Goal: Use online tool/utility: Utilize a website feature to perform a specific function

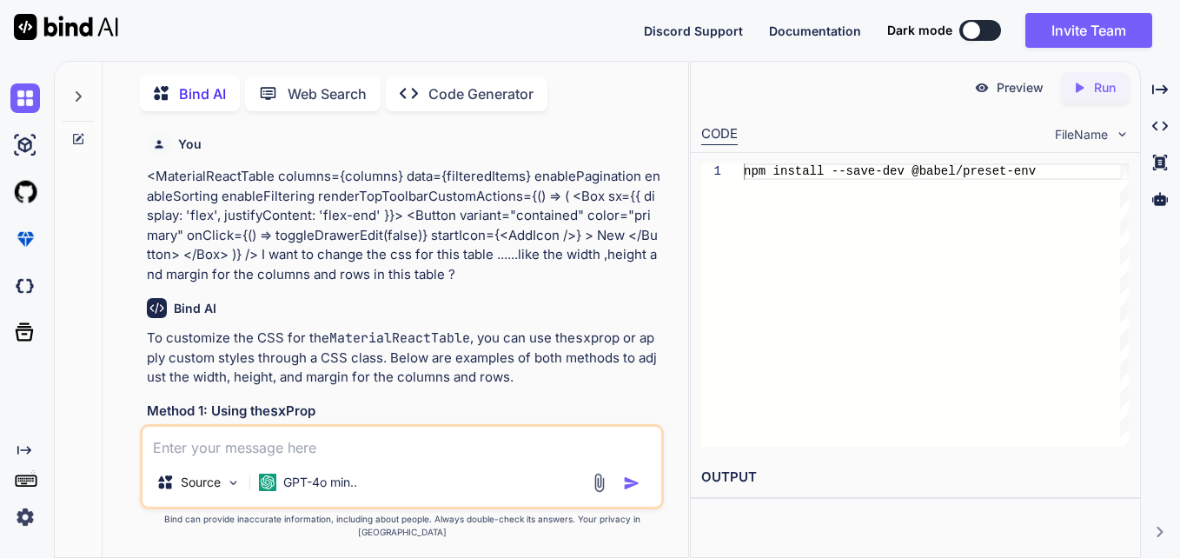
scroll to position [5106, 0]
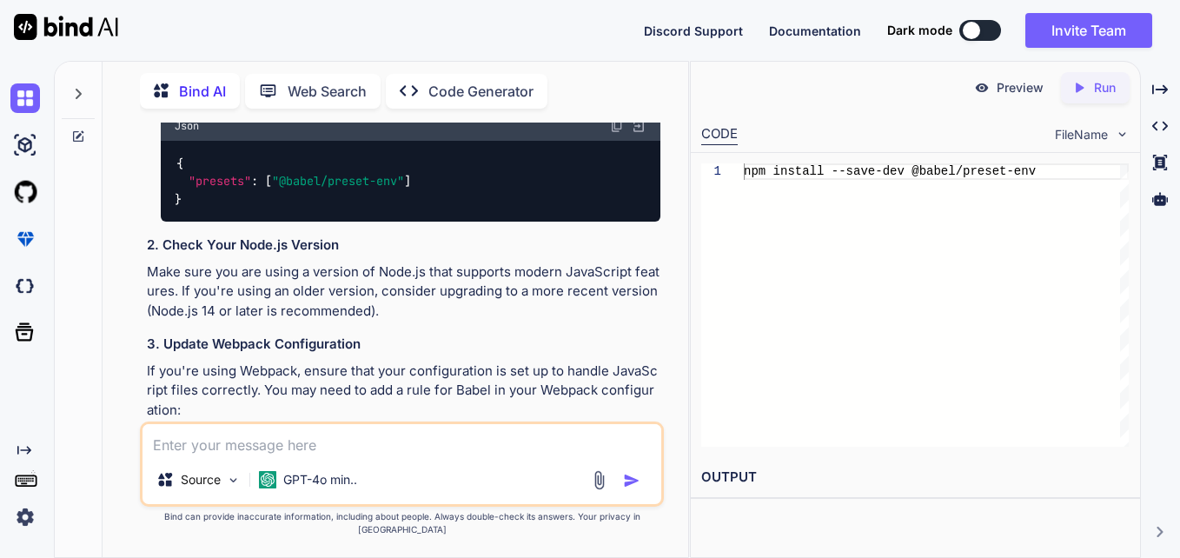
click at [337, 444] on textarea at bounding box center [401, 439] width 519 height 31
click at [341, 455] on textarea at bounding box center [401, 439] width 519 height 31
paste textarea "import React, { useState } from "react"; import { Box, Typography } from "@mui/…"
type textarea "import React, { useState } from "react"; import { Box, Typography } from "@mui/…"
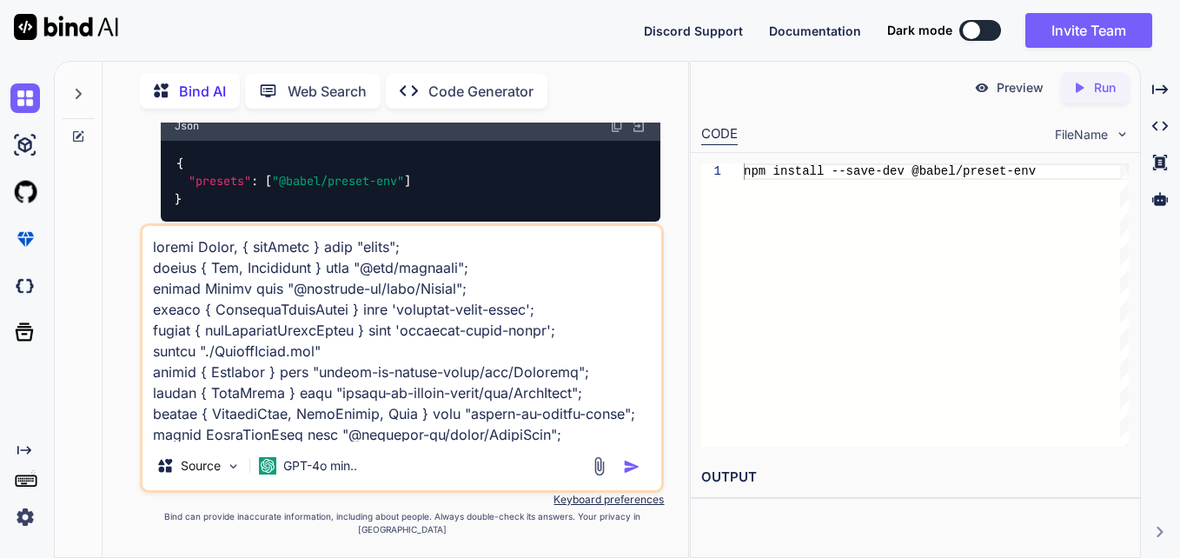
scroll to position [2504, 0]
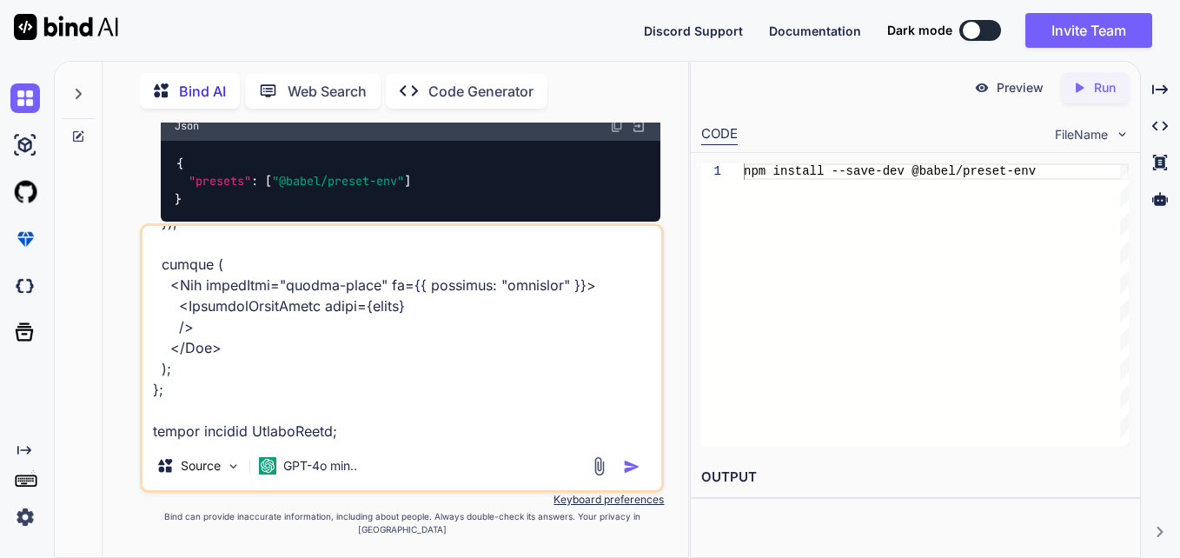
type textarea "x"
type textarea "import React, { useState } from "react"; import { Box, Typography } from "@mui/…"
type textarea "x"
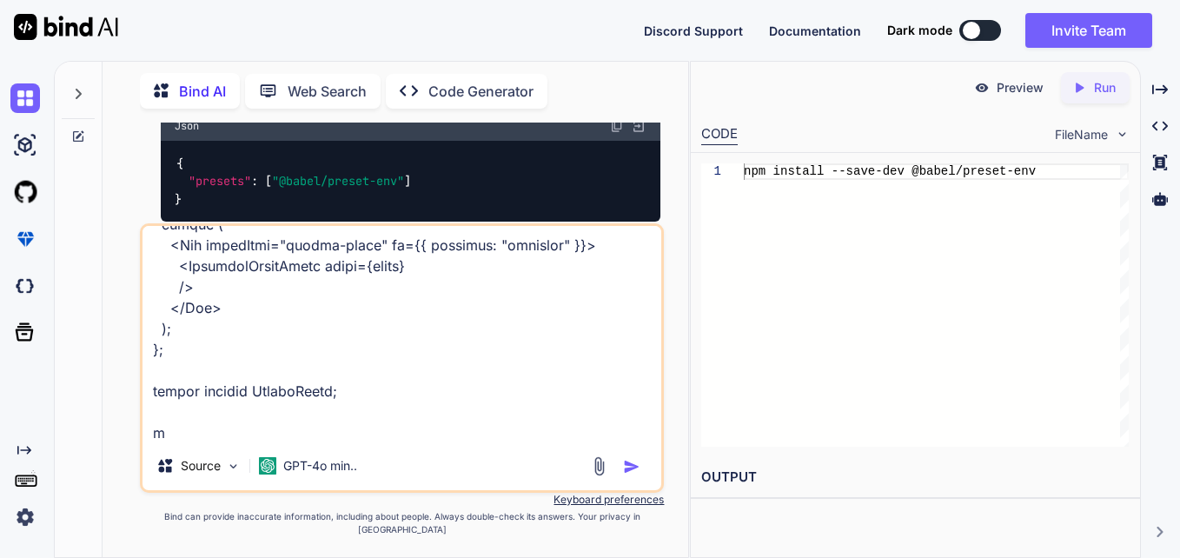
scroll to position [2525, 0]
type textarea "import React, { useState } from "react"; import { Box, Typography } from "@mui/…"
type textarea "x"
type textarea "import React, { useState } from "react"; import { Box, Typography } from "@mui/…"
type textarea "x"
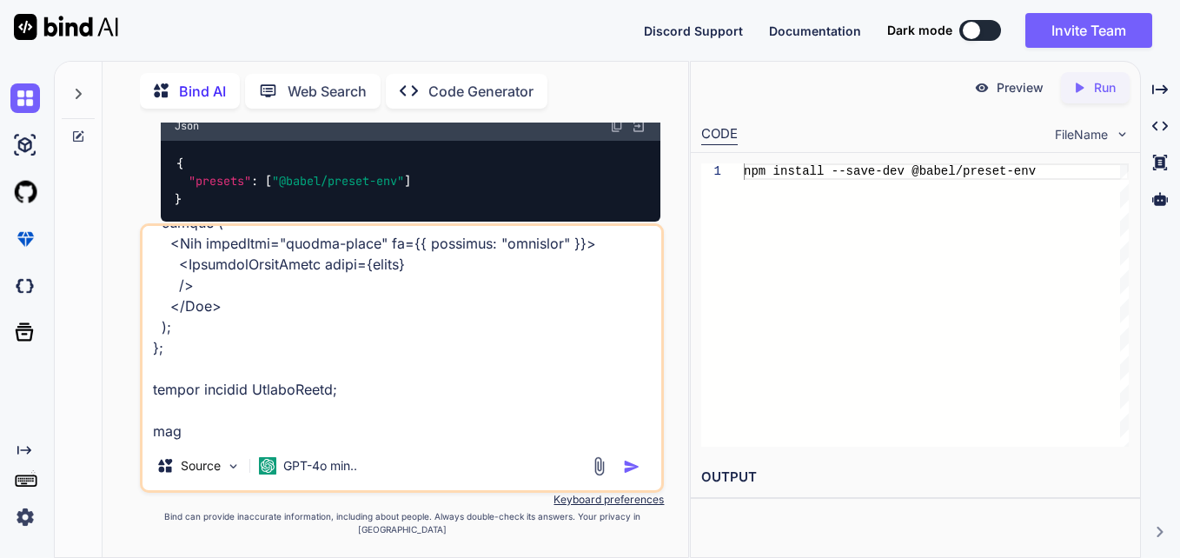
type textarea "import React, { useState } from "react"; import { Box, Typography } from "@mui/…"
type textarea "x"
type textarea "import React, { useState } from "react"; import { Box, Typography } from "@mui/…"
type textarea "x"
type textarea "import React, { useState } from "react"; import { Box, Typography } from "@mui/…"
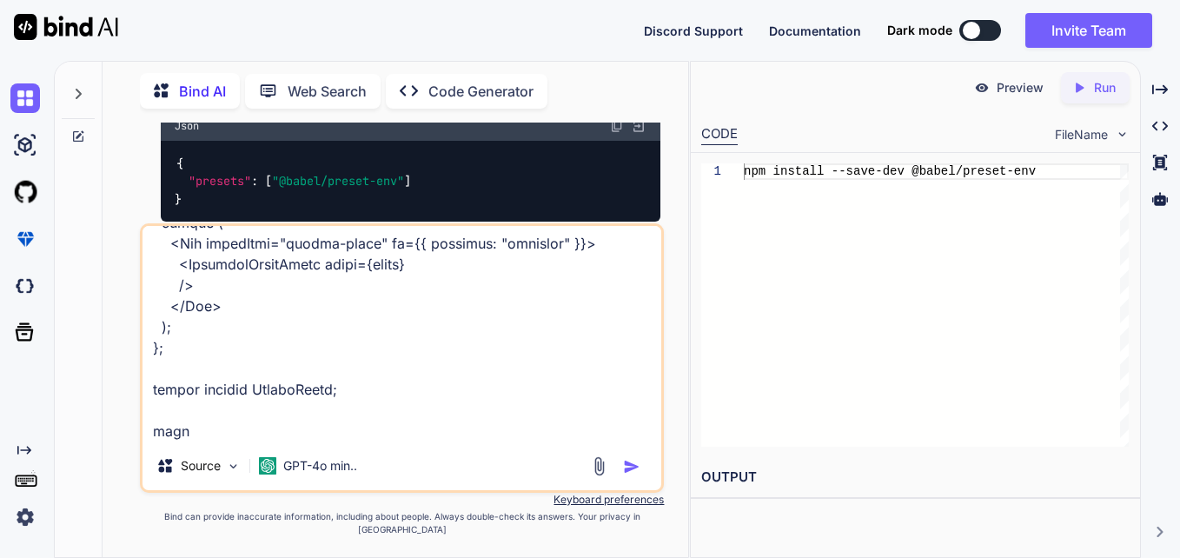
type textarea "x"
type textarea "import React, { useState } from "react"; import { Box, Typography } from "@mui/…"
type textarea "x"
type textarea "import React, { useState } from "react"; import { Box, Typography } from "@mui/…"
type textarea "x"
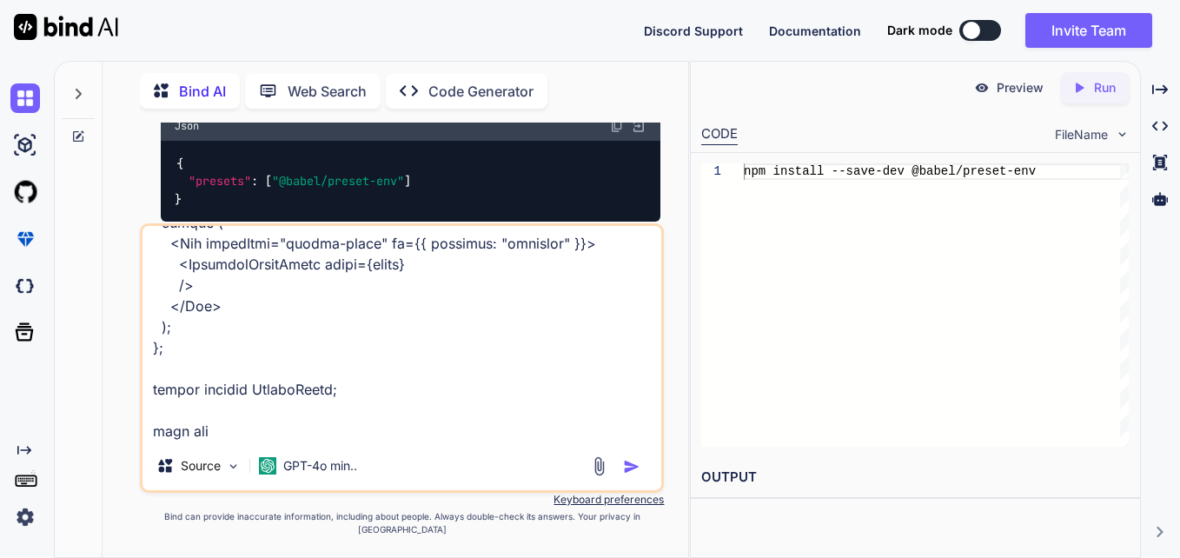
type textarea "import React, { useState } from "react"; import { Box, Typography } from "@mui/…"
type textarea "x"
type textarea "import React, { useState } from "react"; import { Box, Typography } from "@mui/…"
type textarea "x"
type textarea "import React, { useState } from "react"; import { Box, Typography } from "@mui/…"
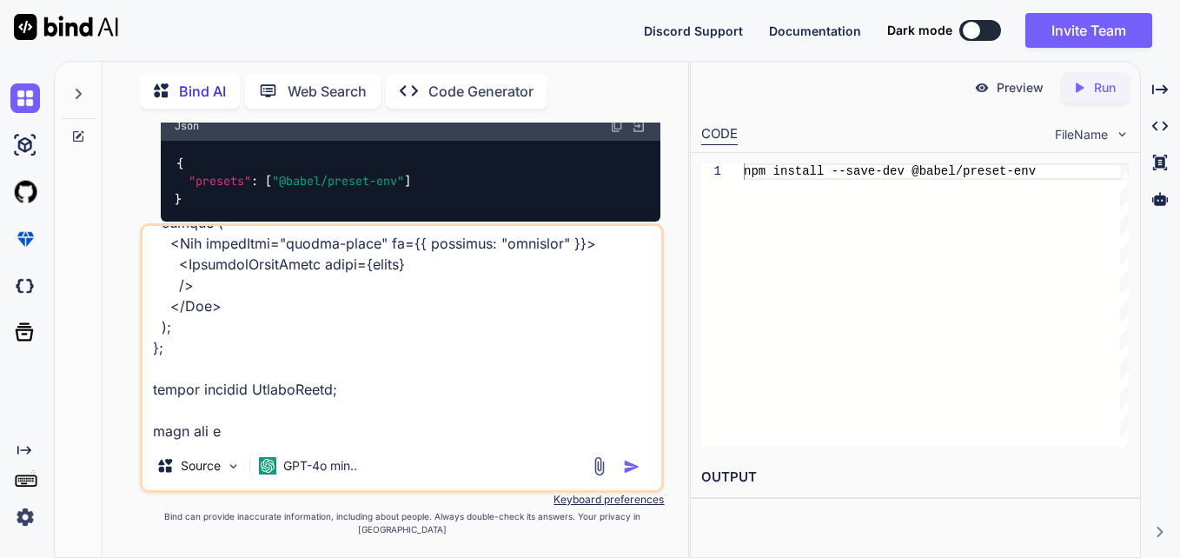
type textarea "x"
type textarea "import React, { useState } from "react"; import { Box, Typography } from "@mui/…"
type textarea "x"
type textarea "import React, { useState } from "react"; import { Box, Typography } from "@mui/…"
type textarea "x"
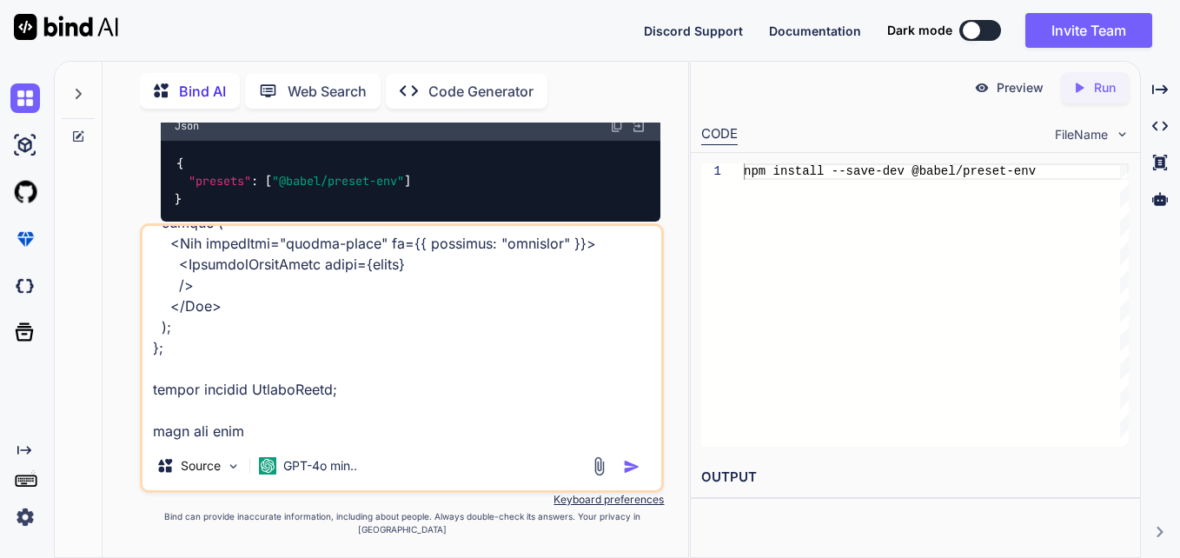
type textarea "import React, { useState } from "react"; import { Box, Typography } from "@mui/…"
type textarea "x"
type textarea "import React, { useState } from "react"; import { Box, Typography } from "@mui/…"
type textarea "x"
type textarea "import React, { useState } from "react"; import { Box, Typography } from "@mui/…"
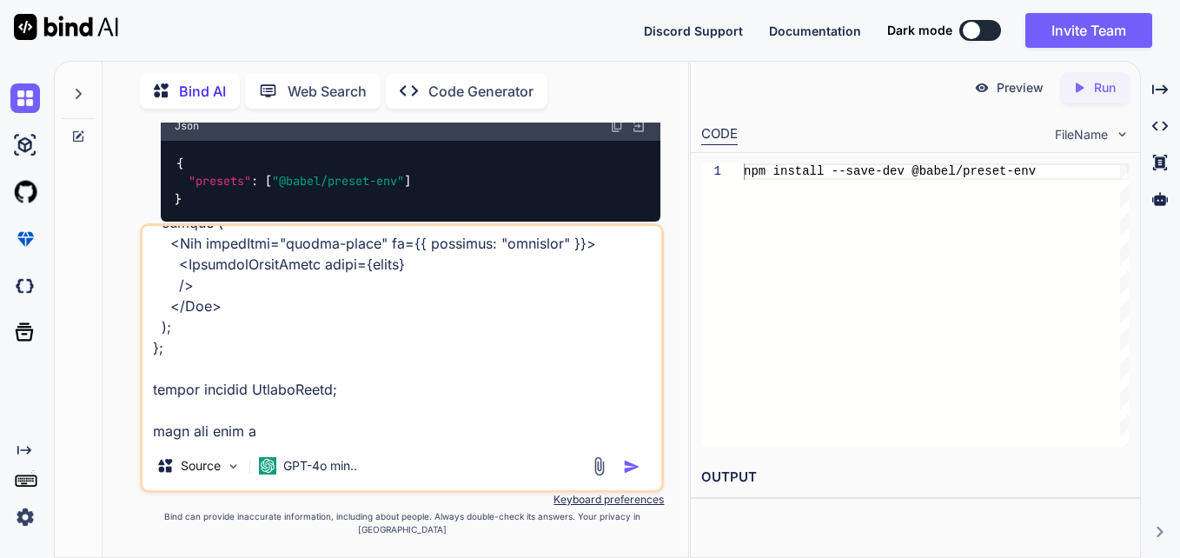
type textarea "x"
type textarea "import React, { useState } from "react"; import { Box, Typography } from "@mui/…"
type textarea "x"
type textarea "import React, { useState } from "react"; import { Box, Typography } from "@mui/…"
type textarea "x"
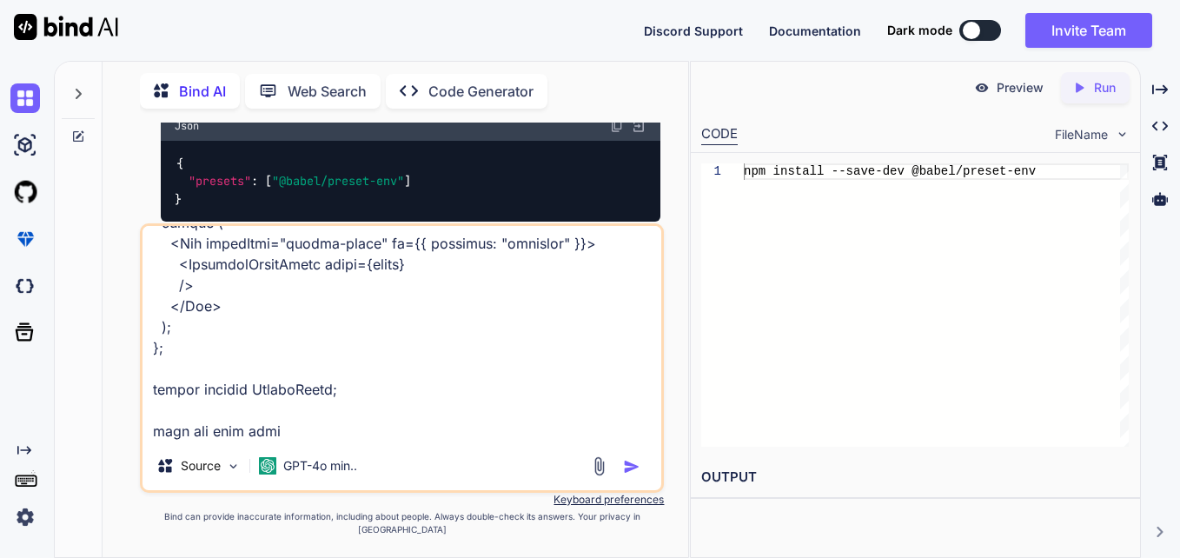
type textarea "import React, { useState } from "react"; import { Box, Typography } from "@mui/…"
type textarea "x"
type textarea "import React, { useState } from "react"; import { Box, Typography } from "@mui/…"
type textarea "x"
type textarea "import React, { useState } from "react"; import { Box, Typography } from "@mui/…"
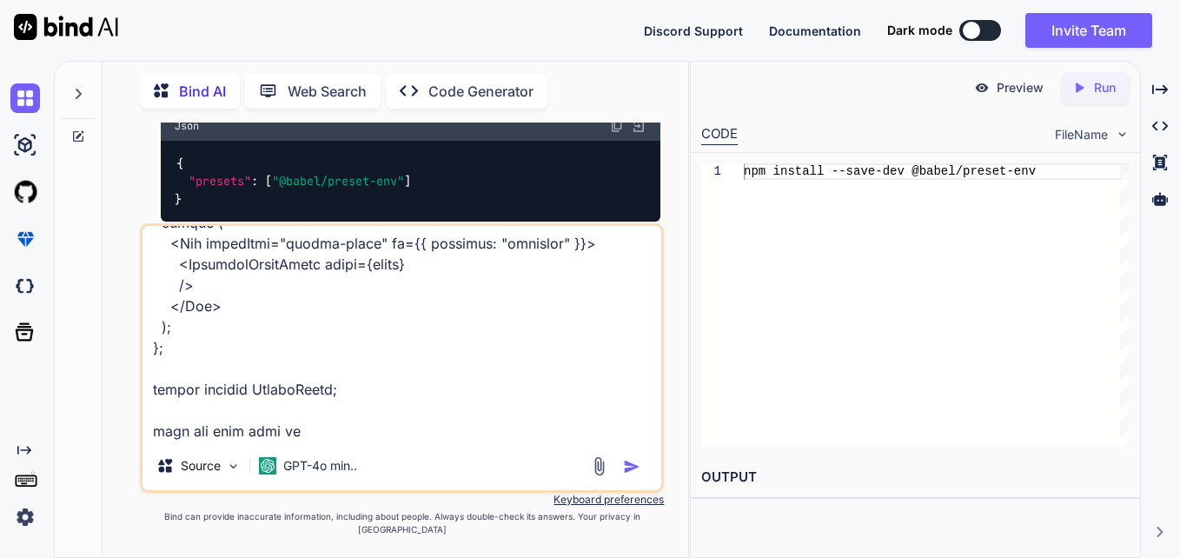
type textarea "x"
type textarea "import React, { useState } from "react"; import { Box, Typography } from "@mui/…"
type textarea "x"
type textarea "import React, { useState } from "react"; import { Box, Typography } from "@mui/…"
type textarea "x"
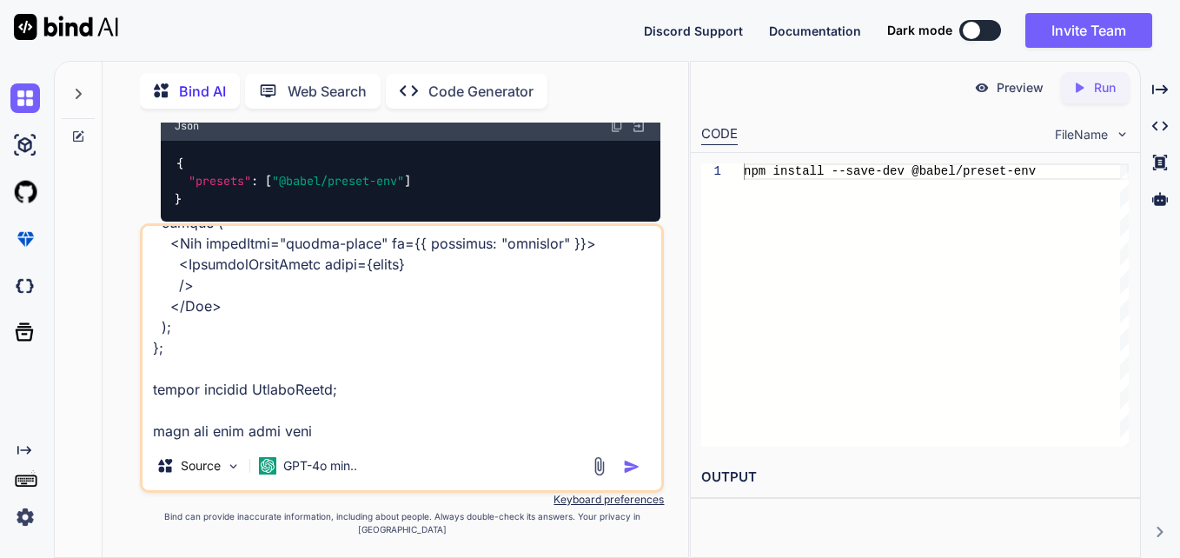
type textarea "import React, { useState } from "react"; import { Box, Typography } from "@mui/…"
type textarea "x"
type textarea "import React, { useState } from "react"; import { Box, Typography } from "@mui/…"
type textarea "x"
type textarea "import React, { useState } from "react"; import { Box, Typography } from "@mui/…"
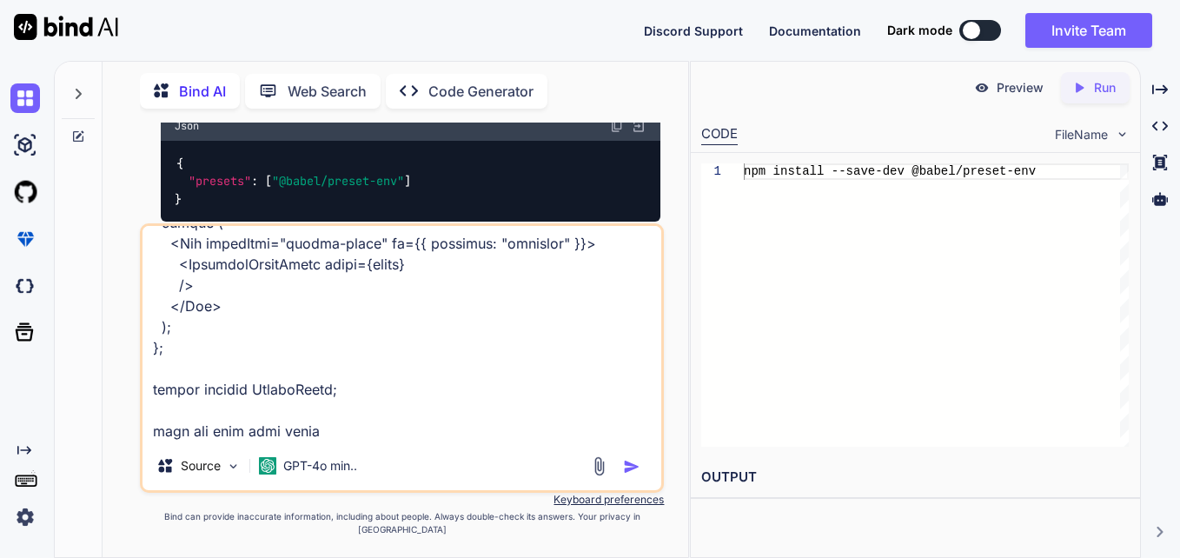
type textarea "x"
type textarea "import React, { useState } from "react"; import { Box, Typography } from "@mui/…"
type textarea "x"
type textarea "import React, { useState } from "react"; import { Box, Typography } from "@mui/…"
type textarea "x"
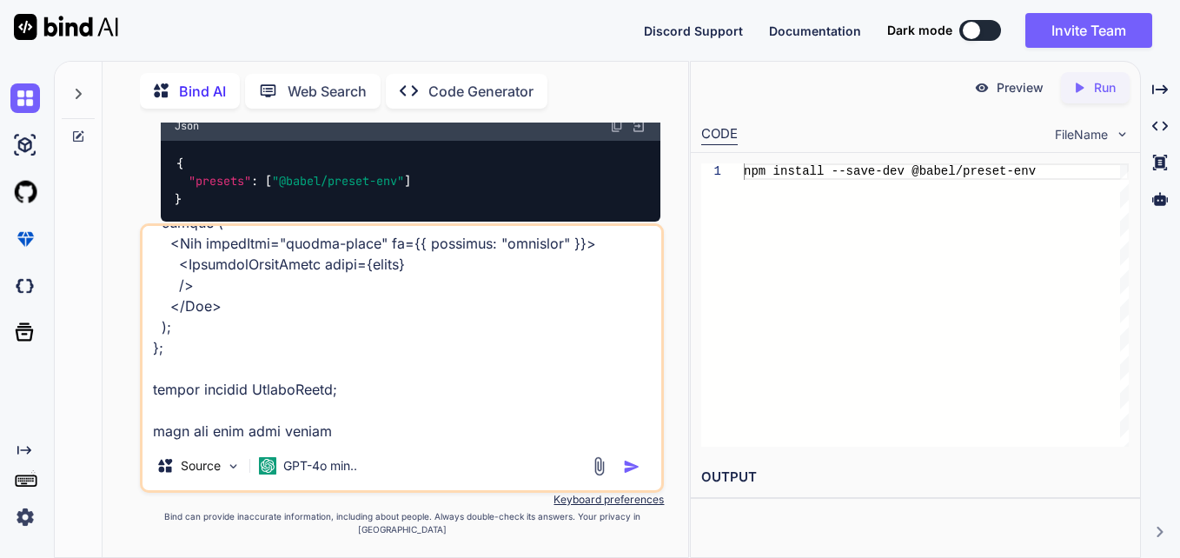
type textarea "import React, { useState } from "react"; import { Box, Typography } from "@mui/…"
type textarea "x"
type textarea "import React, { useState } from "react"; import { Box, Typography } from "@mui/…"
type textarea "x"
type textarea "import React, { useState } from "react"; import { Box, Typography } from "@mui/…"
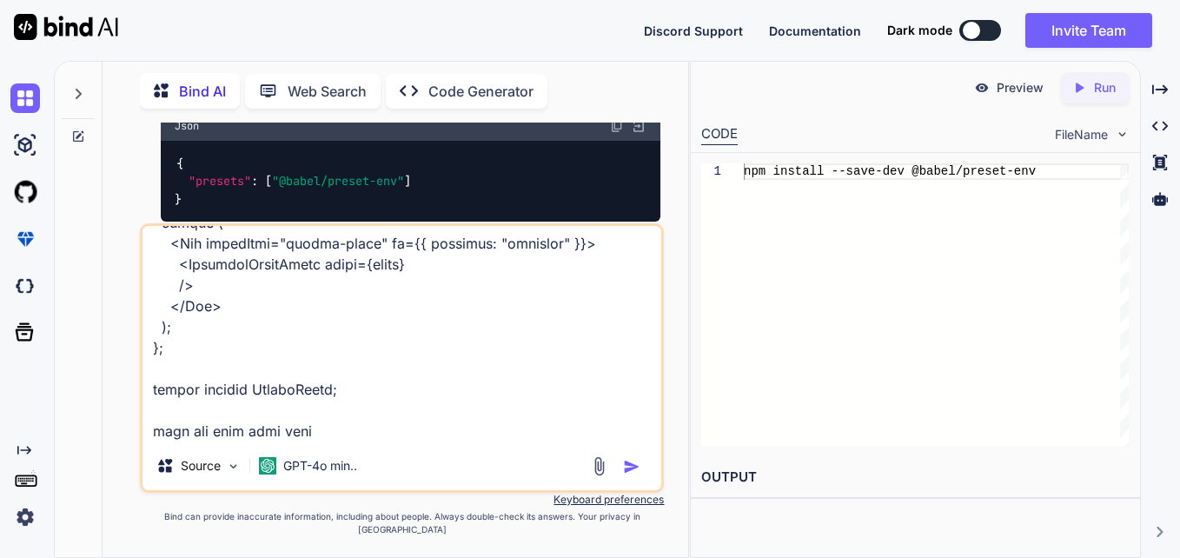
type textarea "x"
type textarea "import React, { useState } from "react"; import { Box, Typography } from "@mui/…"
type textarea "x"
type textarea "import React, { useState } from "react"; import { Box, Typography } from "@mui/…"
type textarea "x"
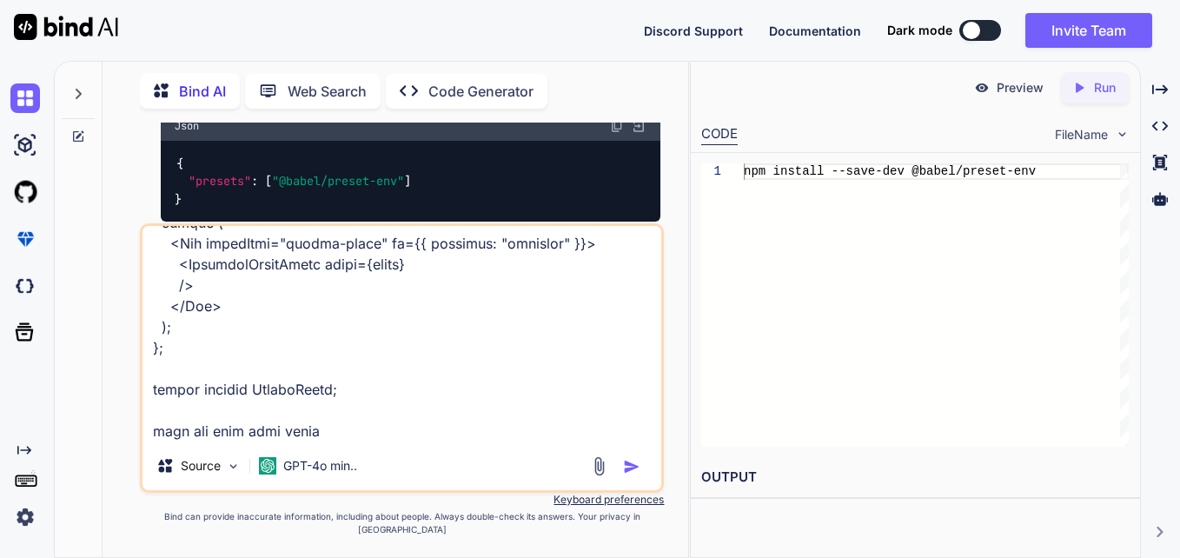
type textarea "import React, { useState } from "react"; import { Box, Typography } from "@mui/…"
type textarea "x"
type textarea "import React, { useState } from "react"; import { Box, Typography } from "@mui/…"
type textarea "x"
type textarea "import React, { useState } from "react"; import { Box, Typography } from "@mui/…"
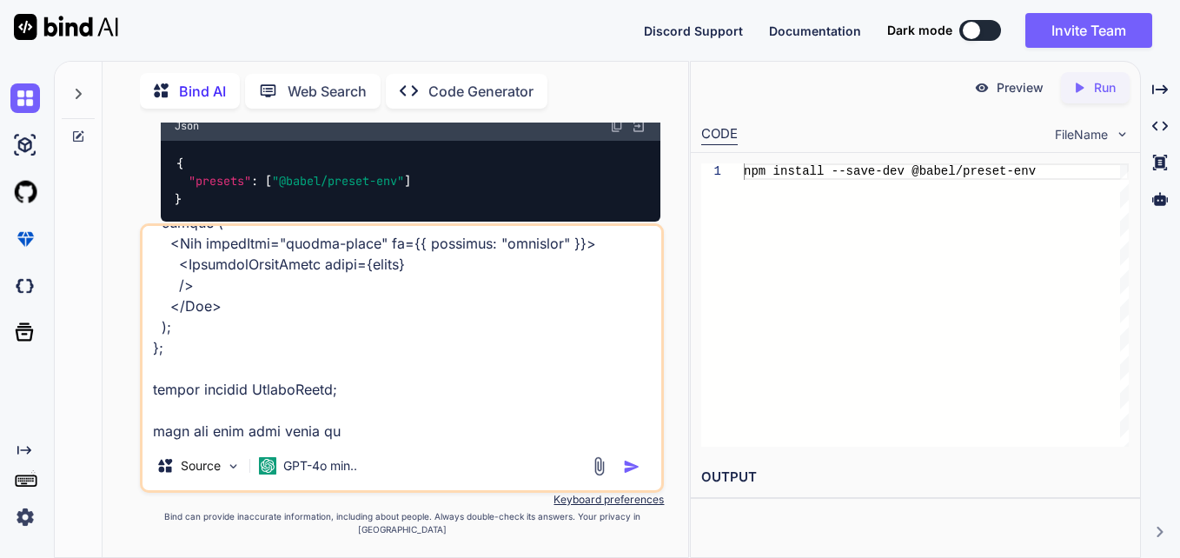
type textarea "x"
type textarea "import React, { useState } from "react"; import { Box, Typography } from "@mui/…"
type textarea "x"
type textarea "import React, { useState } from "react"; import { Box, Typography } from "@mui/…"
type textarea "x"
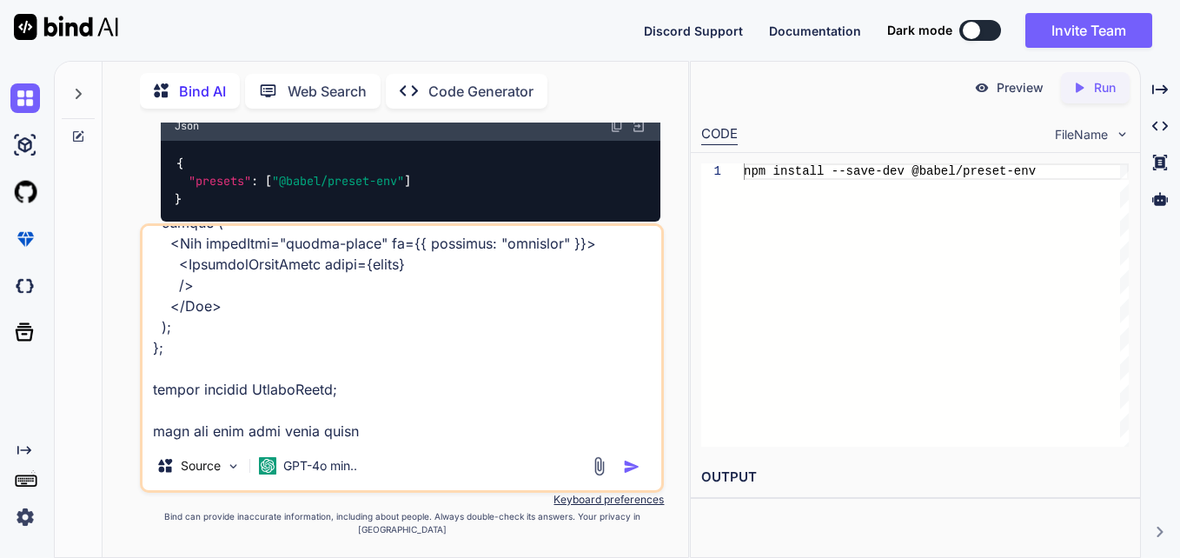
type textarea "import React, { useState } from "react"; import { Box, Typography } from "@mui/…"
type textarea "x"
type textarea "import React, { useState } from "react"; import { Box, Typography } from "@mui/…"
type textarea "x"
type textarea "import React, { useState } from "react"; import { Box, Typography } from "@mui/…"
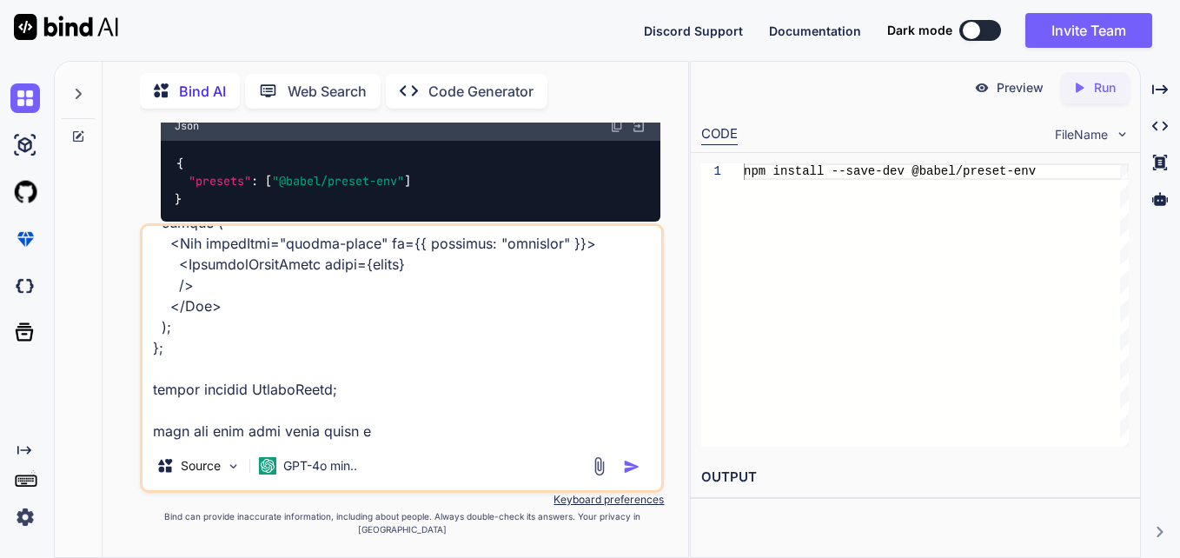
type textarea "x"
type textarea "import React, { useState } from "react"; import { Box, Typography } from "@mui/…"
type textarea "x"
type textarea "import React, { useState } from "react"; import { Box, Typography } from "@mui/…"
type textarea "x"
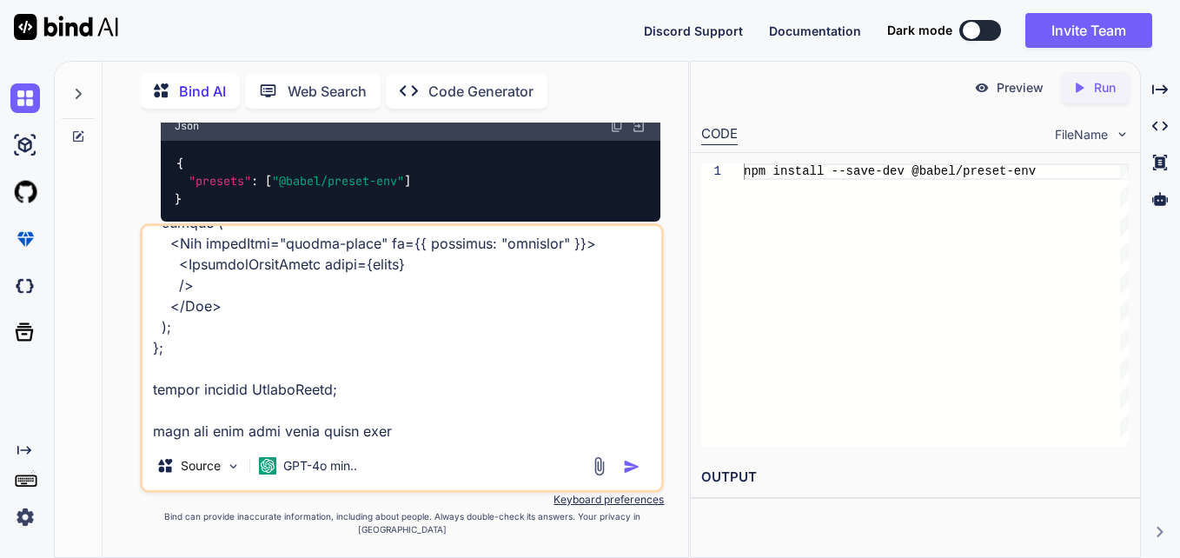
type textarea "import React, { useState } from "react"; import { Box, Typography } from "@mui/…"
type textarea "x"
type textarea "import React, { useState } from "react"; import { Box, Typography } from "@mui/…"
type textarea "x"
type textarea "import React, { useState } from "react"; import { Box, Typography } from "@mui/…"
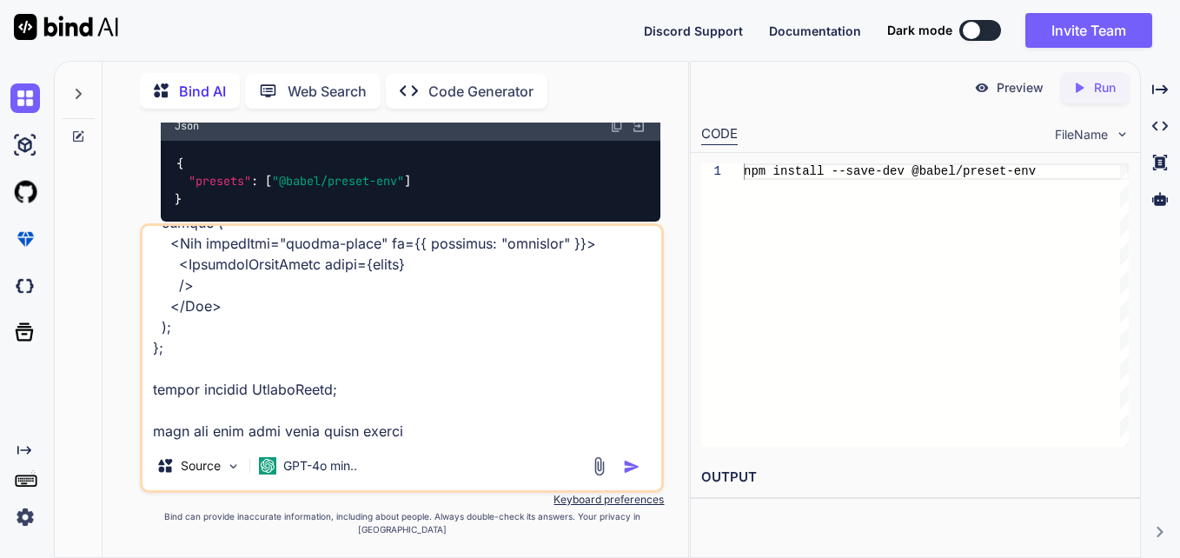
type textarea "x"
type textarea "import React, { useState } from "react"; import { Box, Typography } from "@mui/…"
type textarea "x"
type textarea "import React, { useState } from "react"; import { Box, Typography } from "@mui/…"
type textarea "x"
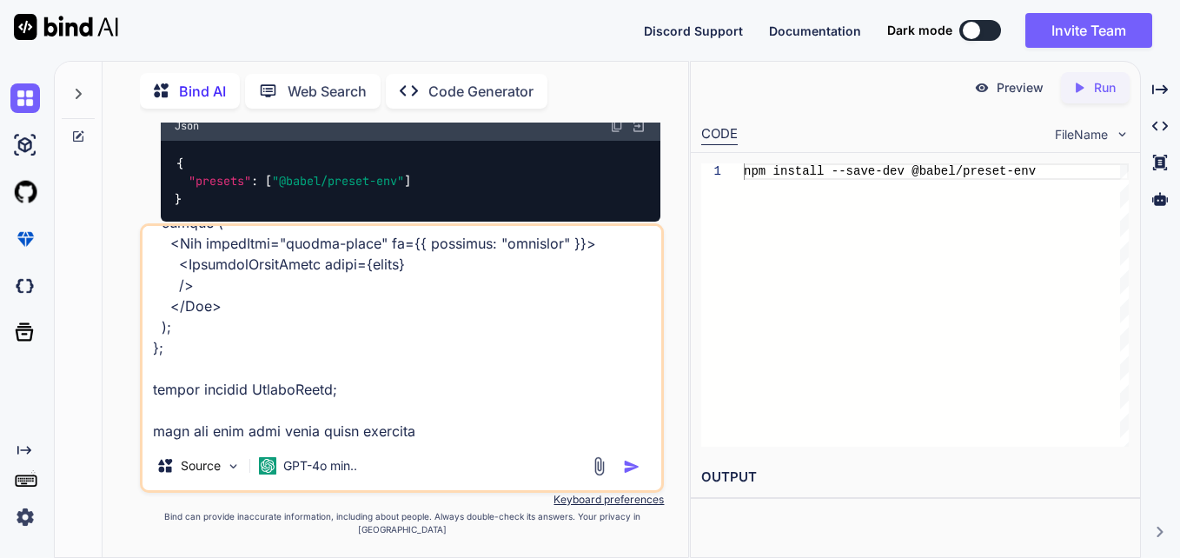
type textarea "import React, { useState } from "react"; import { Box, Typography } from "@mui/…"
type textarea "x"
type textarea "import React, { useState } from "react"; import { Box, Typography } from "@mui/…"
type textarea "x"
type textarea "import React, { useState } from "react"; import { Box, Typography } from "@mui/…"
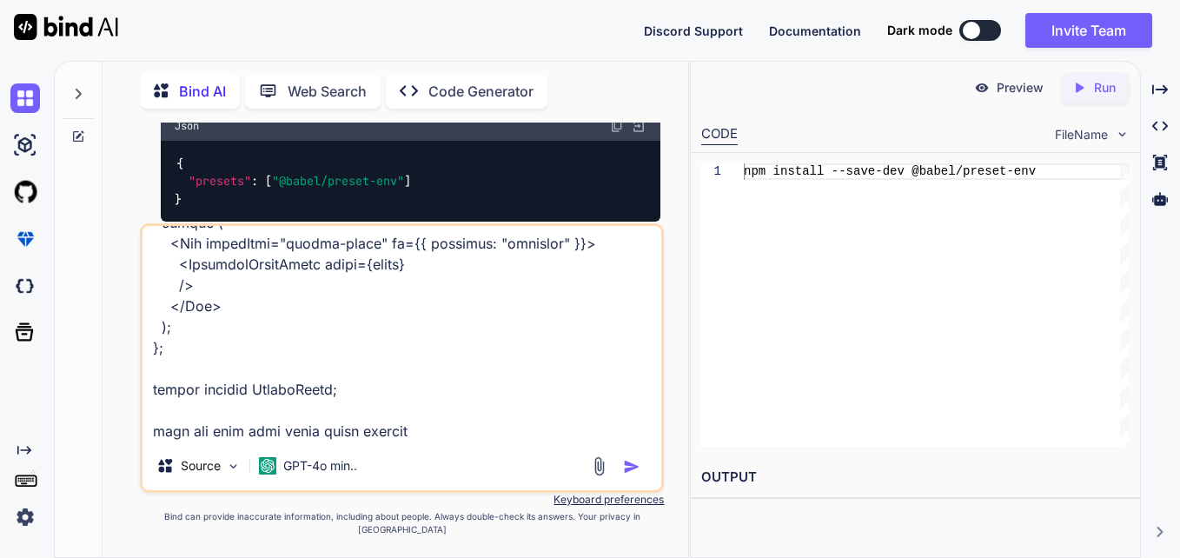
type textarea "x"
type textarea "import React, { useState } from "react"; import { Box, Typography } from "@mui/…"
type textarea "x"
type textarea "import React, { useState } from "react"; import { Box, Typography } from "@mui/…"
type textarea "x"
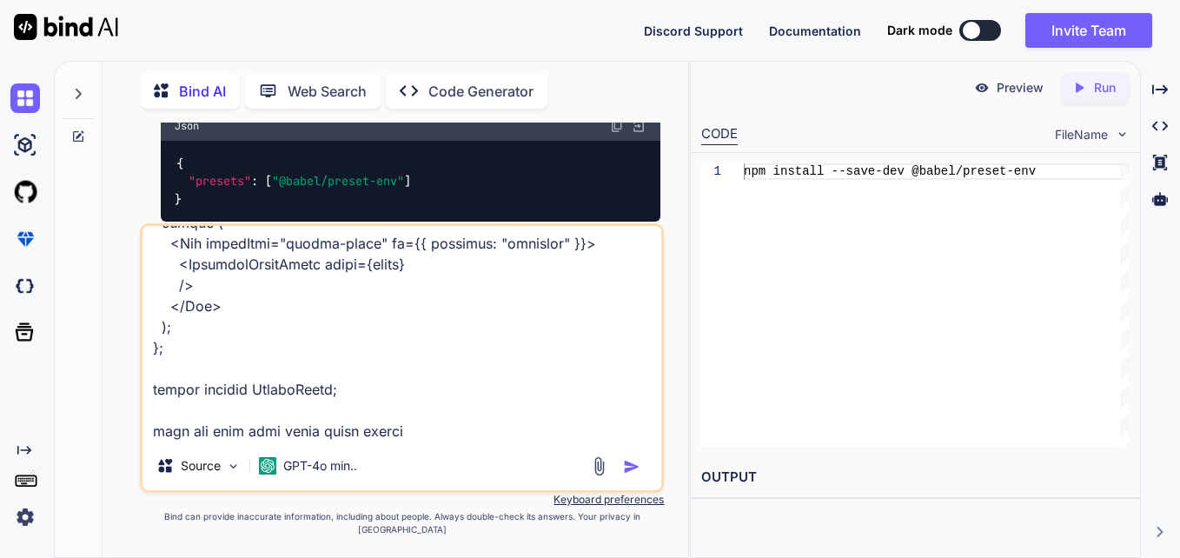
type textarea "import React, { useState } from "react"; import { Box, Typography } from "@mui/…"
type textarea "x"
type textarea "import React, { useState } from "react"; import { Box, Typography } from "@mui/…"
type textarea "x"
type textarea "import React, { useState } from "react"; import { Box, Typography } from "@mui/…"
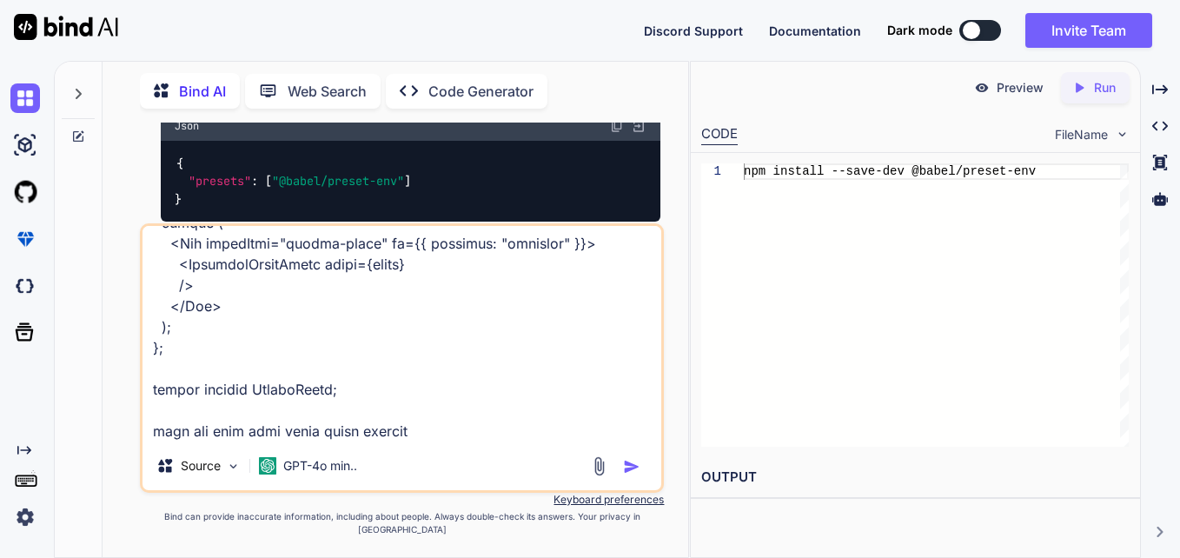
type textarea "x"
type textarea "import React, { useState } from "react"; import { Box, Typography } from "@mui/…"
type textarea "x"
type textarea "import React, { useState } from "react"; import { Box, Typography } from "@mui/…"
type textarea "x"
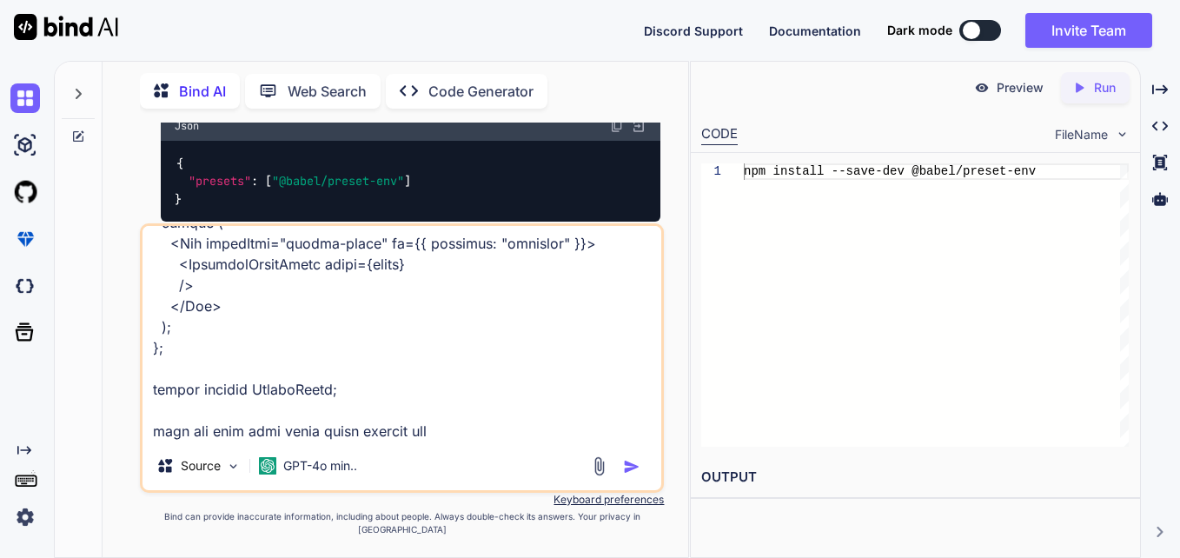
type textarea "import React, { useState } from "react"; import { Box, Typography } from "@mui/…"
type textarea "x"
type textarea "import React, { useState } from "react"; import { Box, Typography } from "@mui/…"
type textarea "x"
type textarea "import React, { useState } from "react"; import { Box, Typography } from "@mui/…"
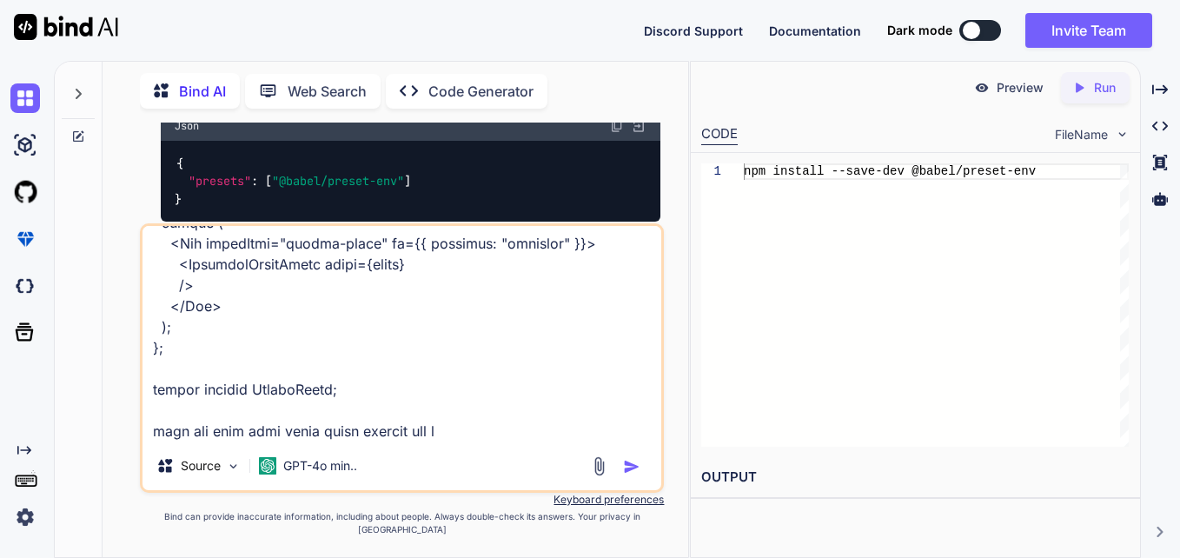
type textarea "x"
type textarea "import React, { useState } from "react"; import { Box, Typography } from "@mui/…"
type textarea "x"
type textarea "import React, { useState } from "react"; import { Box, Typography } from "@mui/…"
type textarea "x"
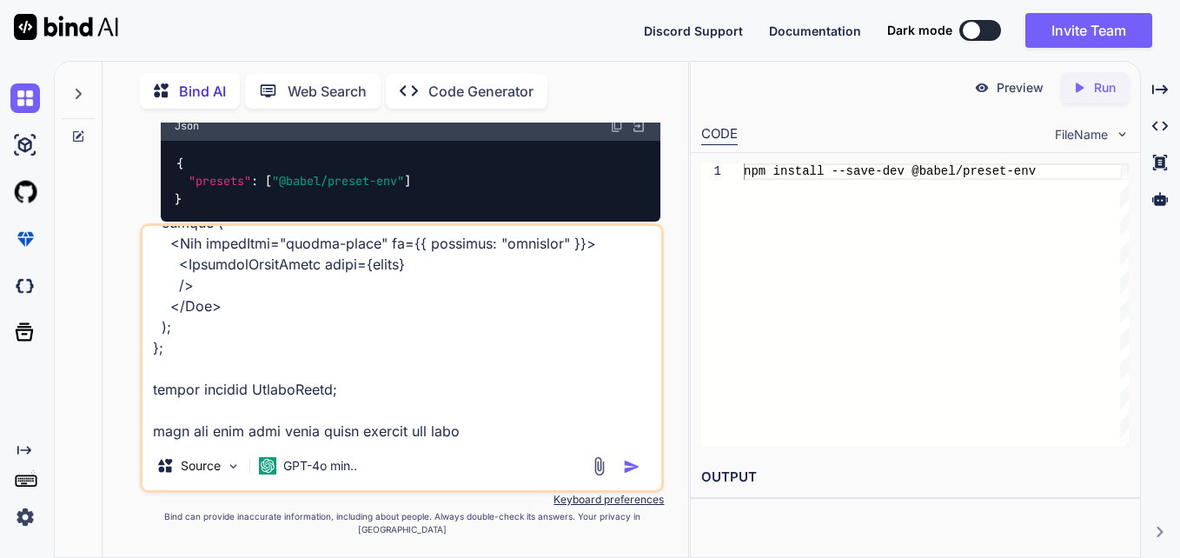
type textarea "import React, { useState } from "react"; import { Box, Typography } from "@mui/…"
type textarea "x"
type textarea "import React, { useState } from "react"; import { Box, Typography } from "@mui/…"
type textarea "x"
type textarea "import React, { useState } from "react"; import { Box, Typography } from "@mui/…"
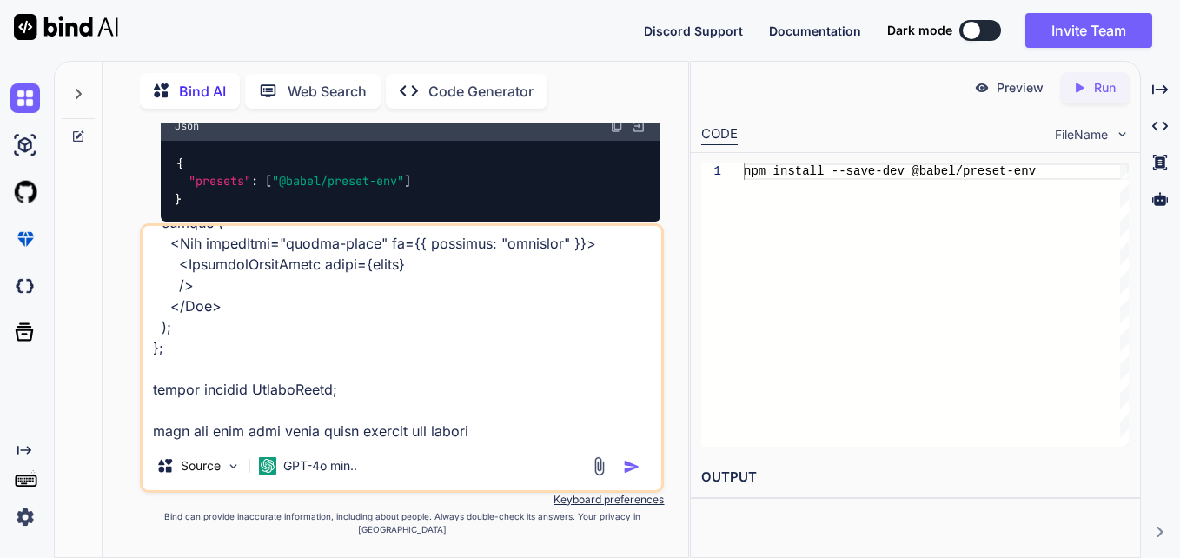
type textarea "x"
type textarea "import React, { useState } from "react"; import { Box, Typography } from "@mui/…"
type textarea "x"
type textarea "import React, { useState } from "react"; import { Box, Typography } from "@mui/…"
type textarea "x"
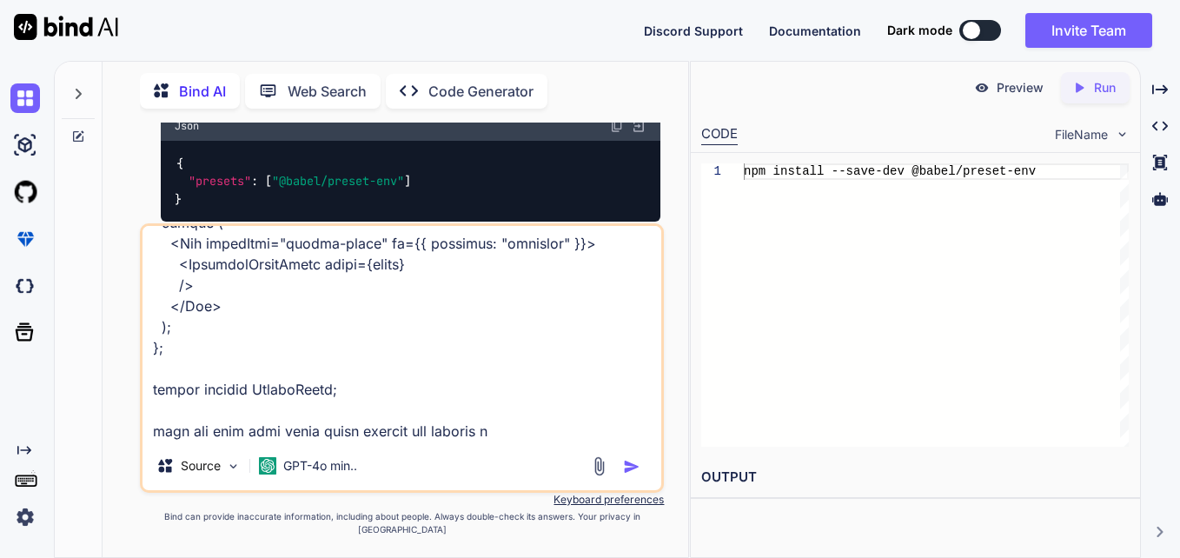
type textarea "import React, { useState } from "react"; import { Box, Typography } from "@mui/…"
type textarea "x"
type textarea "import React, { useState } from "react"; import { Box, Typography } from "@mui/…"
type textarea "x"
type textarea "import React, { useState } from "react"; import { Box, Typography } from "@mui/…"
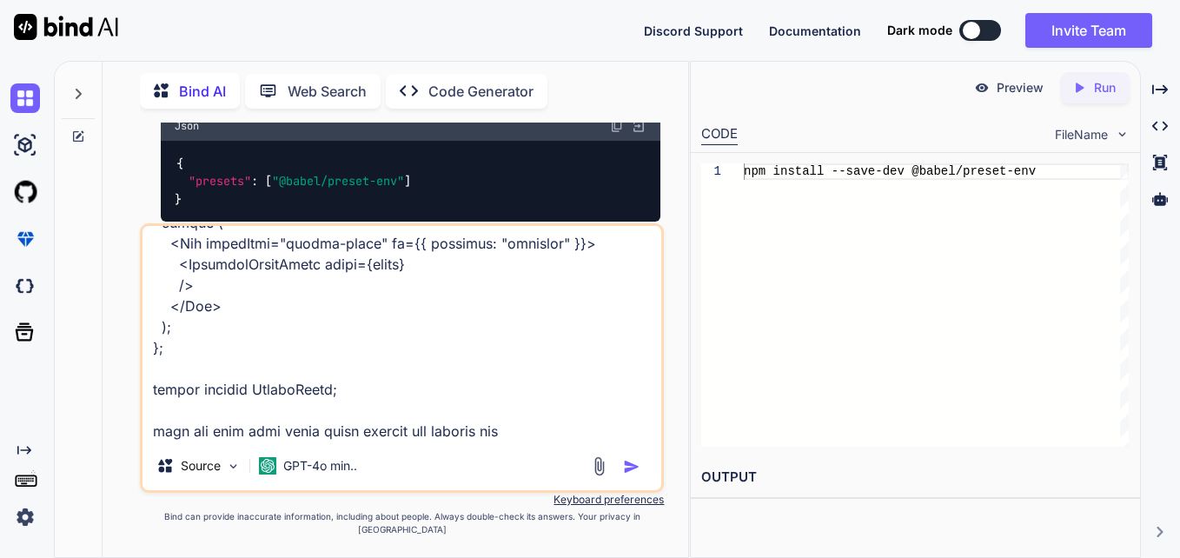
type textarea "x"
type textarea "import React, { useState } from "react"; import { Box, Typography } from "@mui/…"
type textarea "x"
type textarea "import React, { useState } from "react"; import { Box, Typography } from "@mui/…"
type textarea "x"
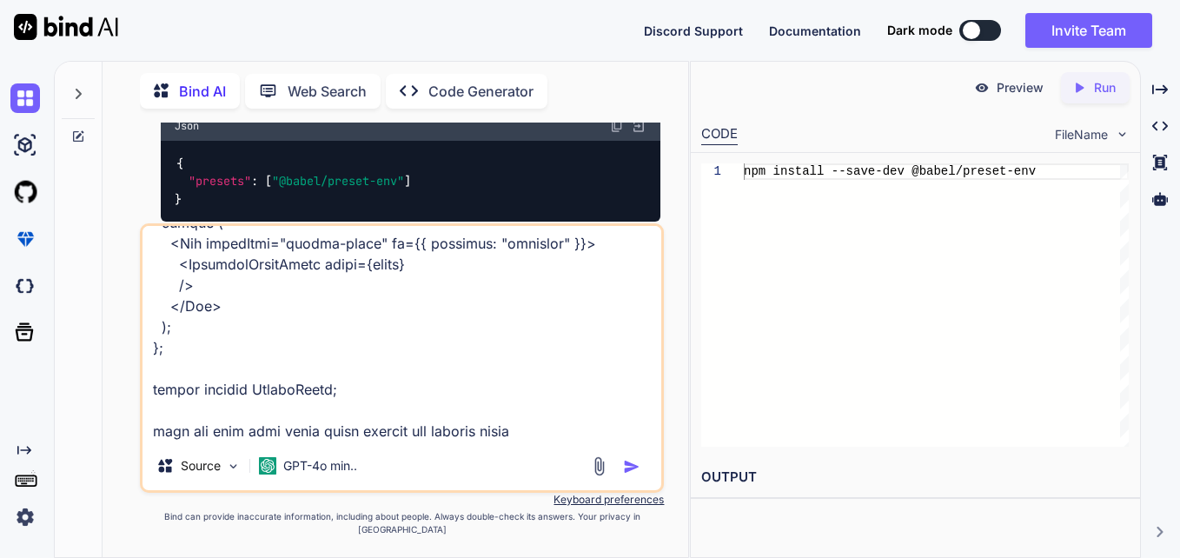
type textarea "import React, { useState } from "react"; import { Box, Typography } from "@mui/…"
type textarea "x"
type textarea "import React, { useState } from "react"; import { Box, Typography } from "@mui/…"
type textarea "x"
type textarea "import React, { useState } from "react"; import { Box, Typography } from "@mui/…"
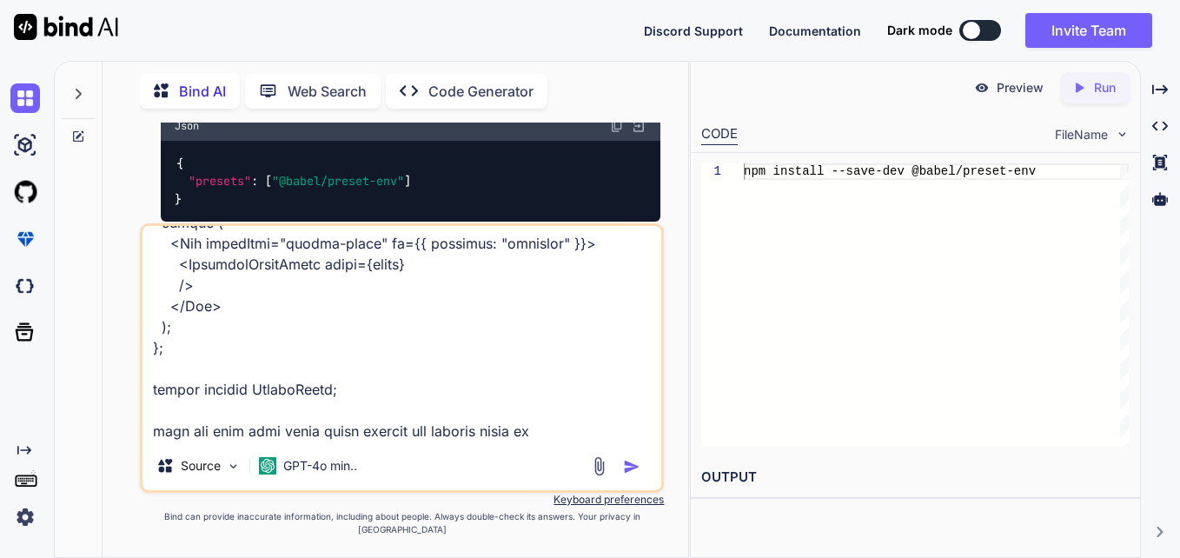
type textarea "x"
type textarea "import React, { useState } from "react"; import { Box, Typography } from "@mui/…"
type textarea "x"
paste textarea "useMaterialReactTable"
type textarea "import React, { useState } from "react"; import { Box, Typography } from "@mui/…"
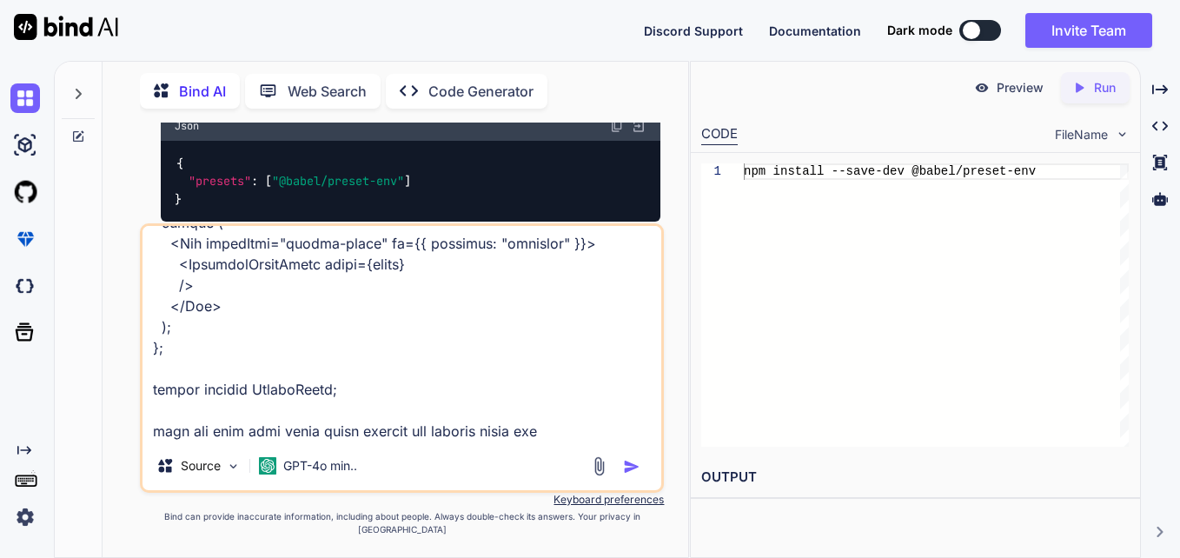
type textarea "x"
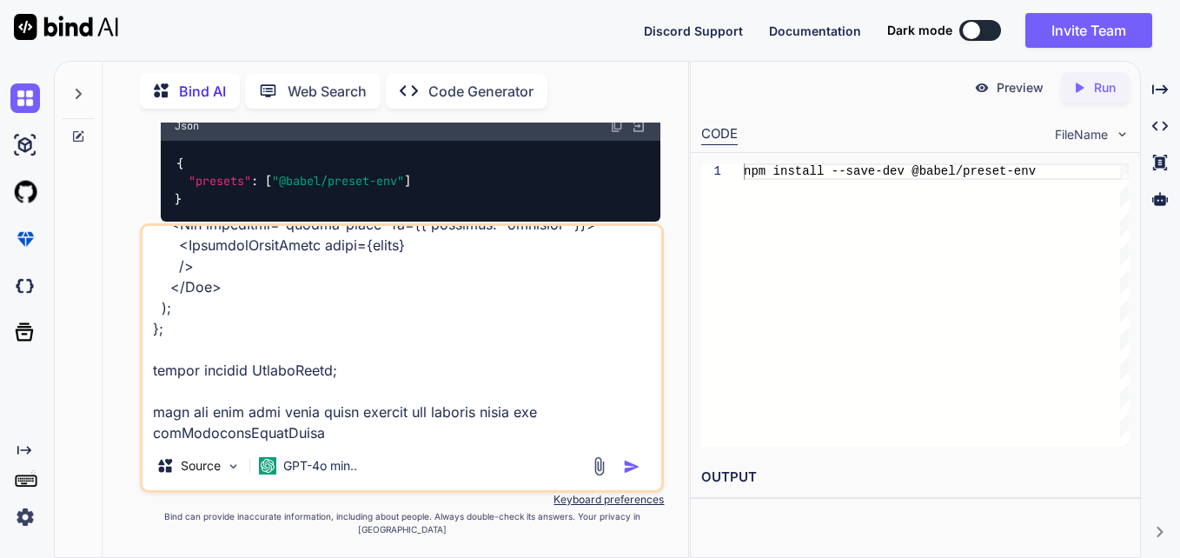
scroll to position [2545, 0]
type textarea "import React, { useState } from "react"; import { Box, Typography } from "@mui/…"
type textarea "x"
type textarea "import React, { useState } from "react"; import { Box, Typography } from "@mui/…"
type textarea "x"
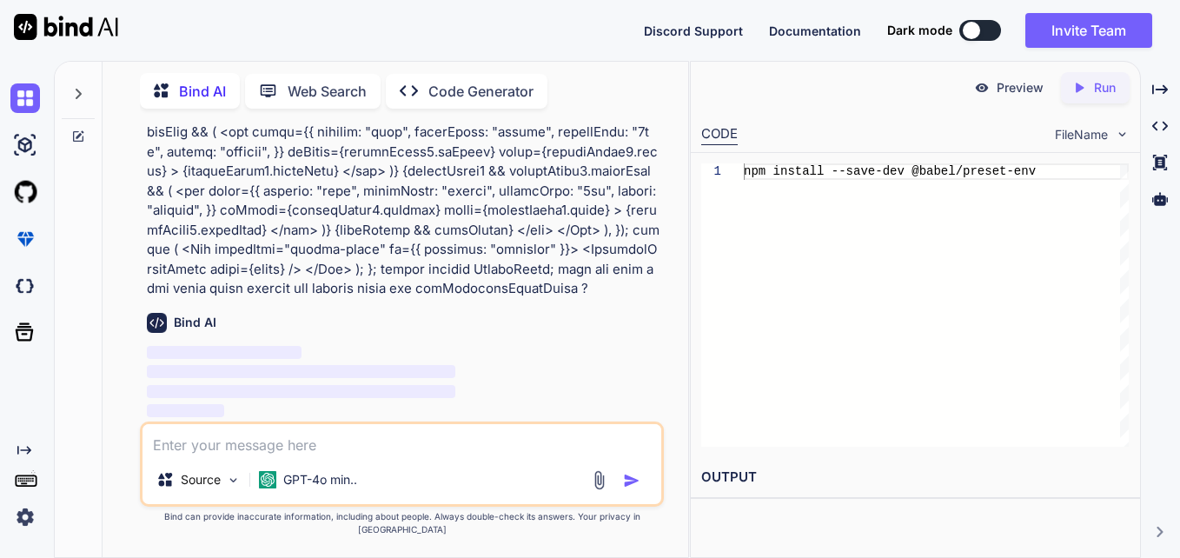
scroll to position [7613, 0]
click at [470, 81] on p "Code Generator" at bounding box center [480, 91] width 105 height 21
click at [430, 81] on p "Code Generator" at bounding box center [480, 91] width 105 height 21
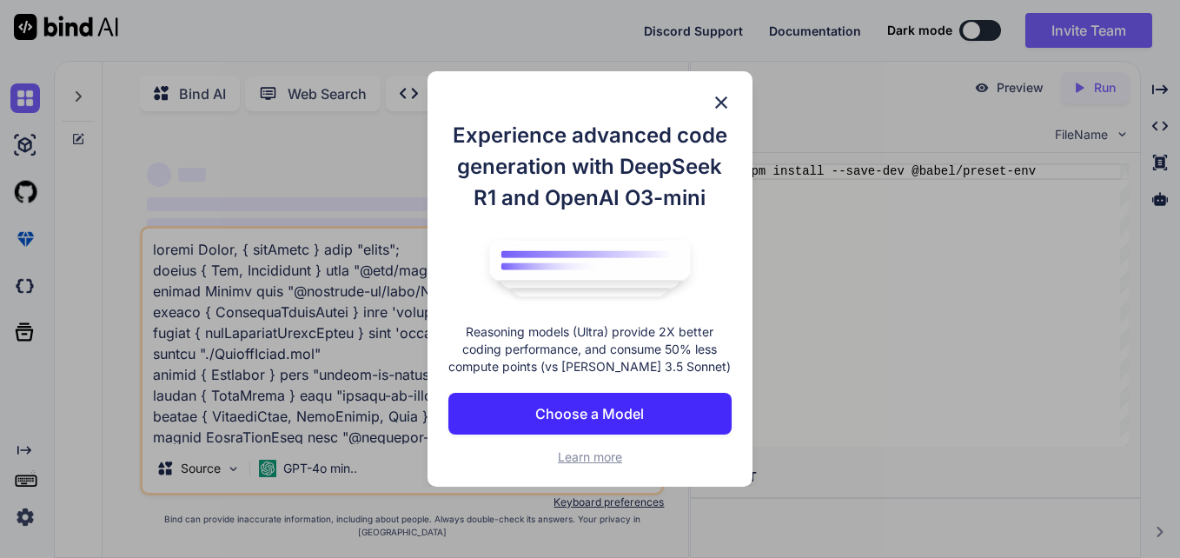
click at [722, 98] on img at bounding box center [721, 102] width 21 height 21
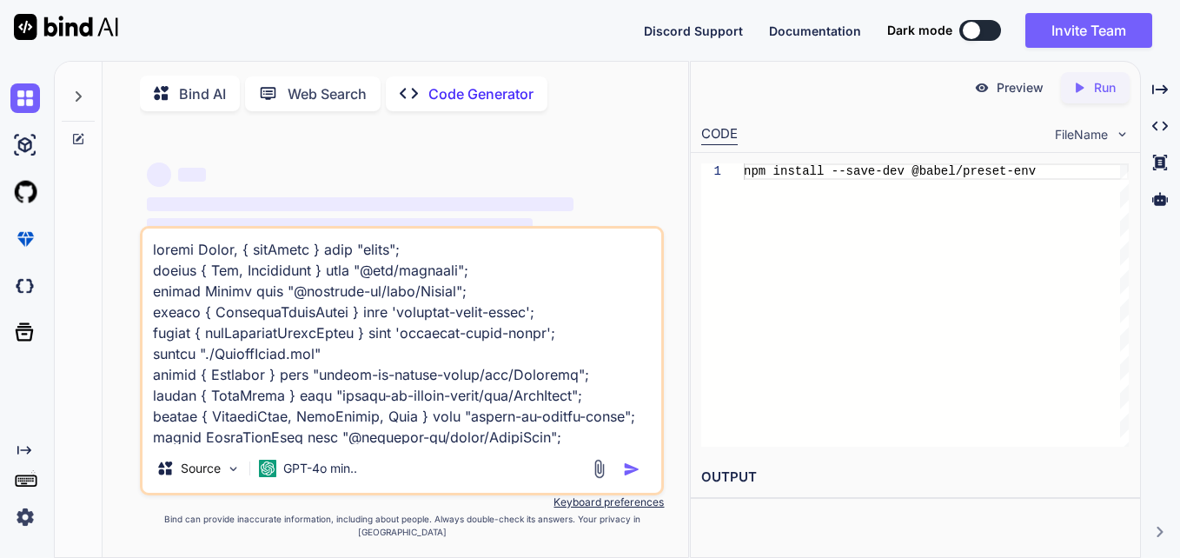
click at [323, 92] on p "Web Search" at bounding box center [327, 93] width 79 height 21
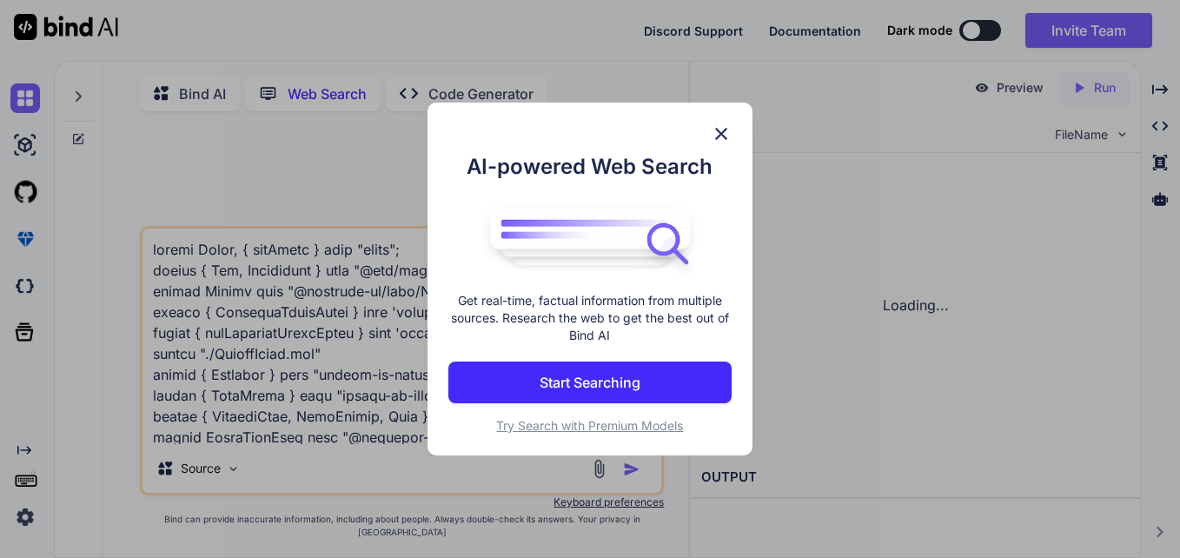
scroll to position [7, 0]
click at [725, 131] on img at bounding box center [721, 133] width 21 height 21
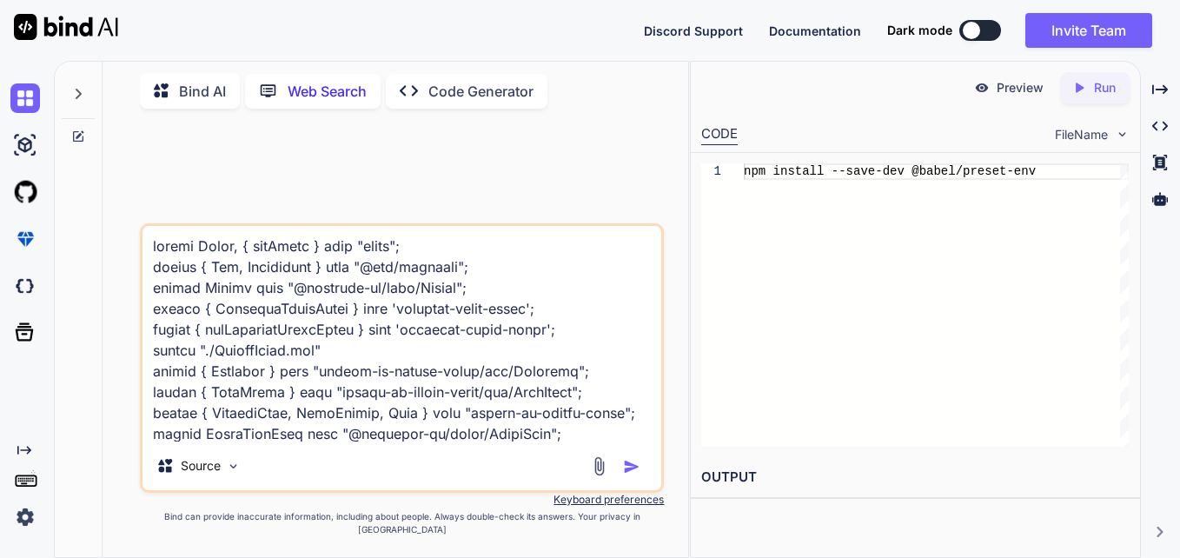
scroll to position [0, 0]
click at [189, 75] on div "Bind AI" at bounding box center [190, 91] width 100 height 36
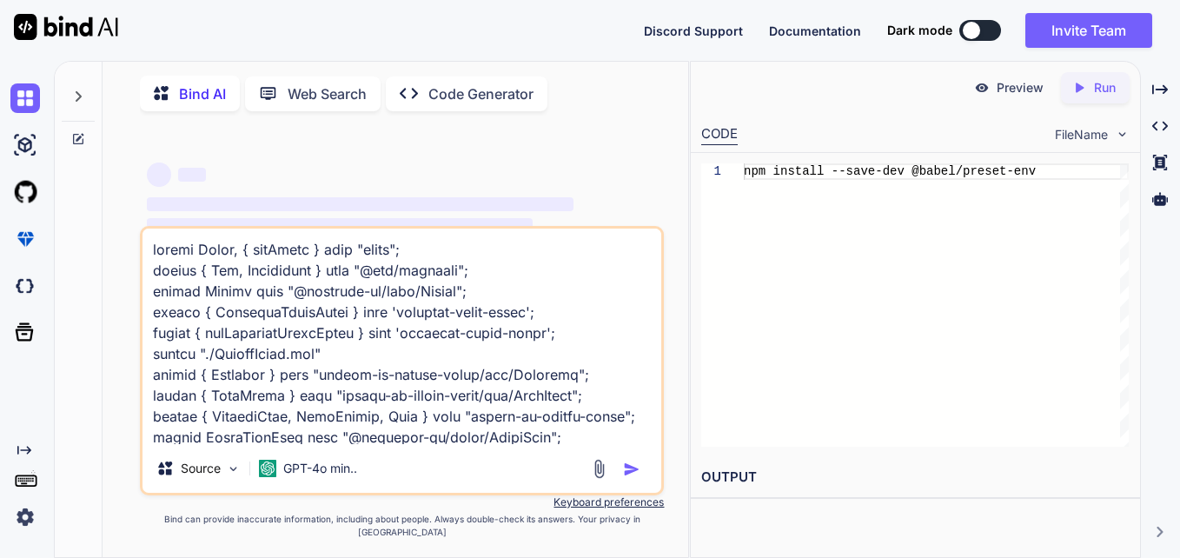
click at [195, 85] on p "Bind AI" at bounding box center [202, 93] width 47 height 21
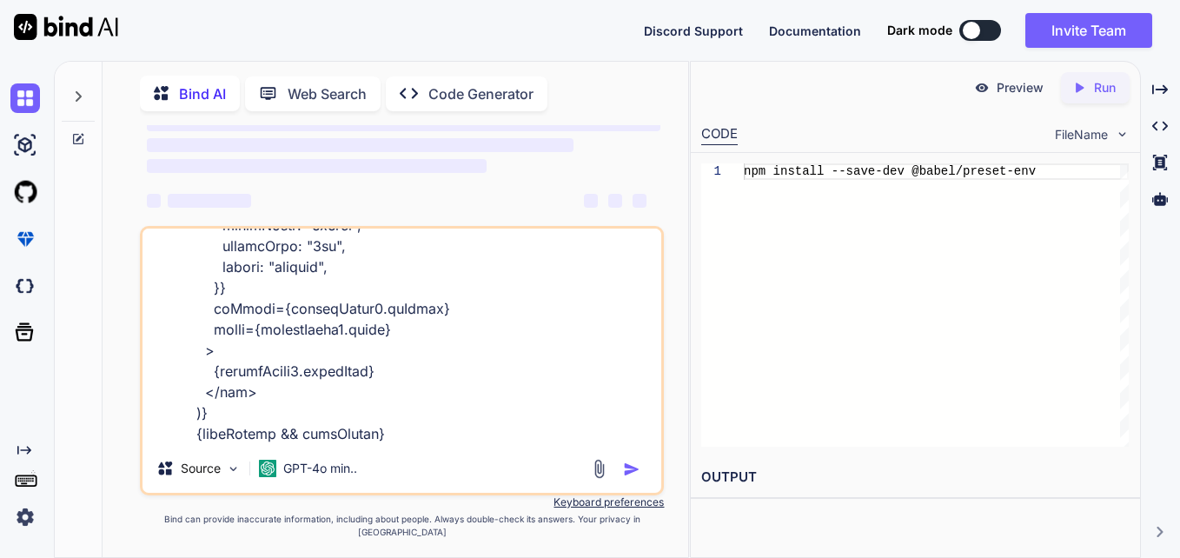
scroll to position [2547, 0]
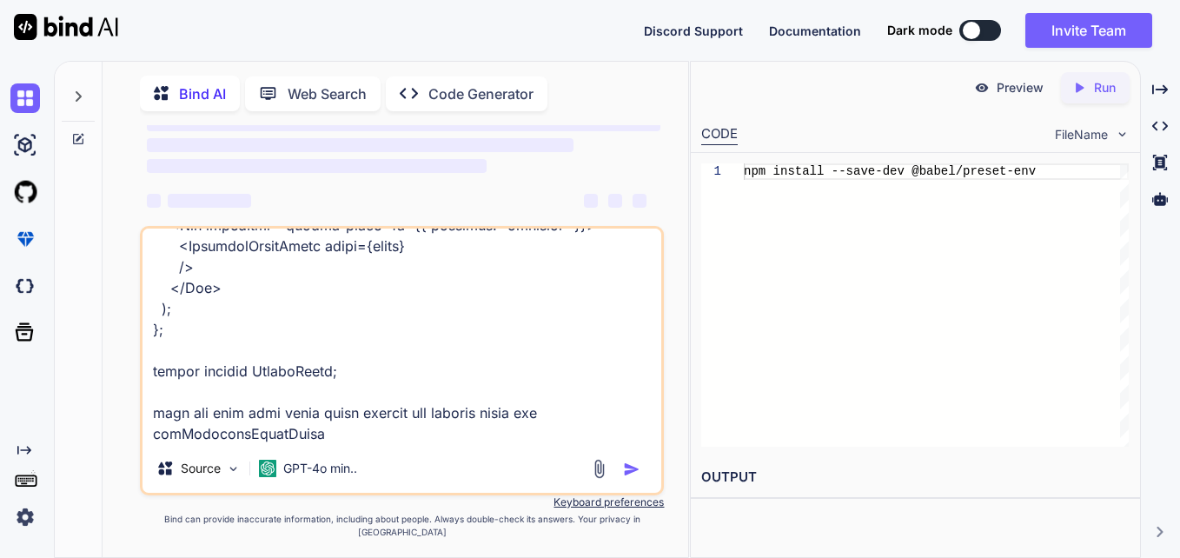
click at [464, 382] on textarea at bounding box center [401, 335] width 519 height 215
type textarea "x"
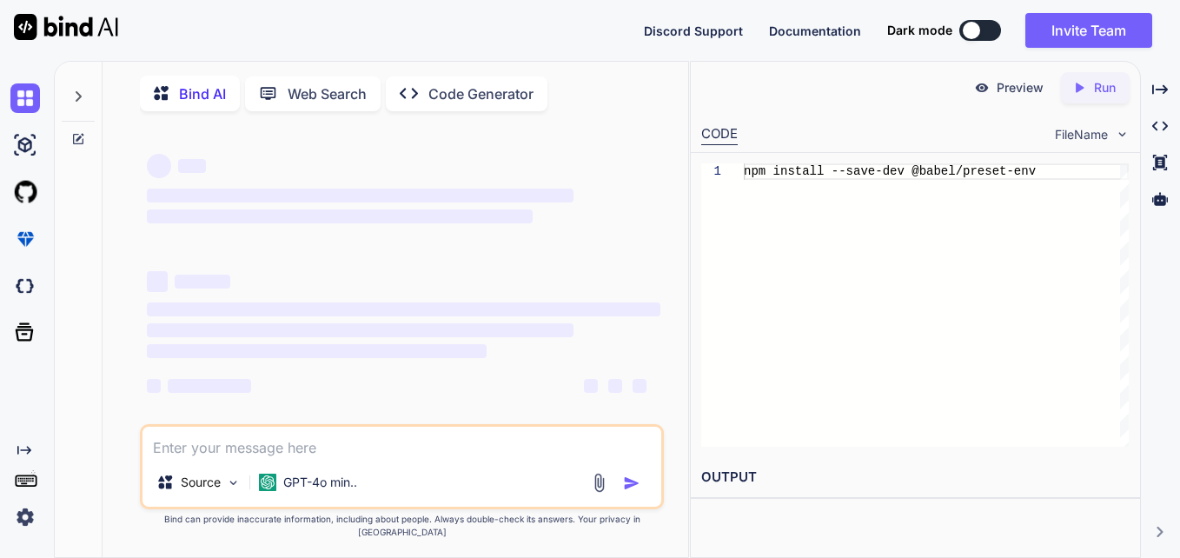
scroll to position [0, 0]
click at [199, 99] on p "Bind AI" at bounding box center [202, 93] width 47 height 21
click at [262, 458] on textarea at bounding box center [401, 442] width 519 height 31
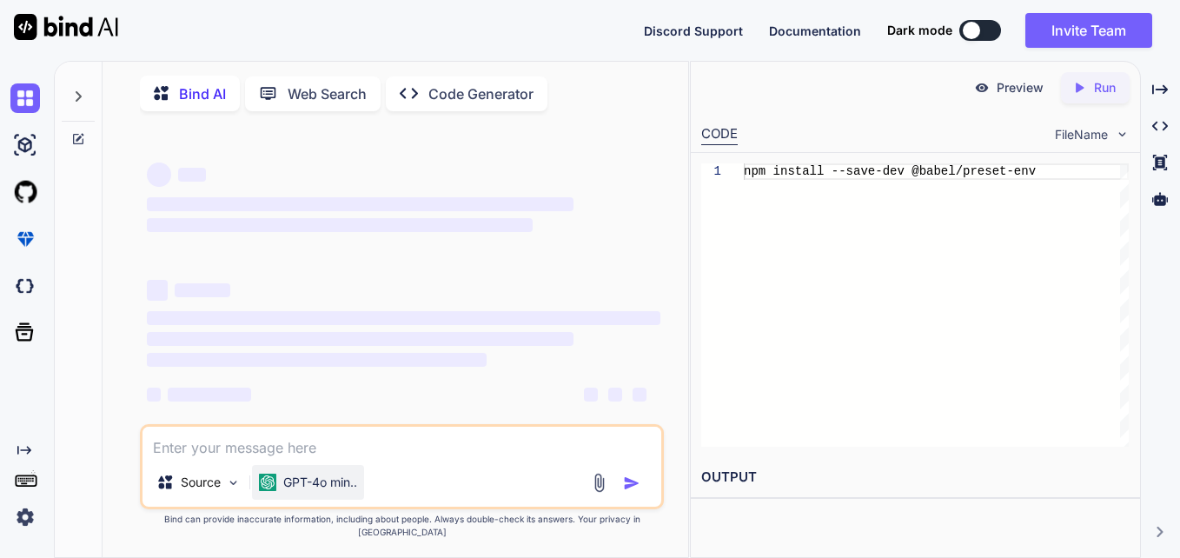
paste textarea "import React, { useState } from "react"; import { Box, Typography } from "@mui/…"
type textarea "x"
type textarea "import React, { useState } from "react"; import { Box, Typography } from "@mui/…"
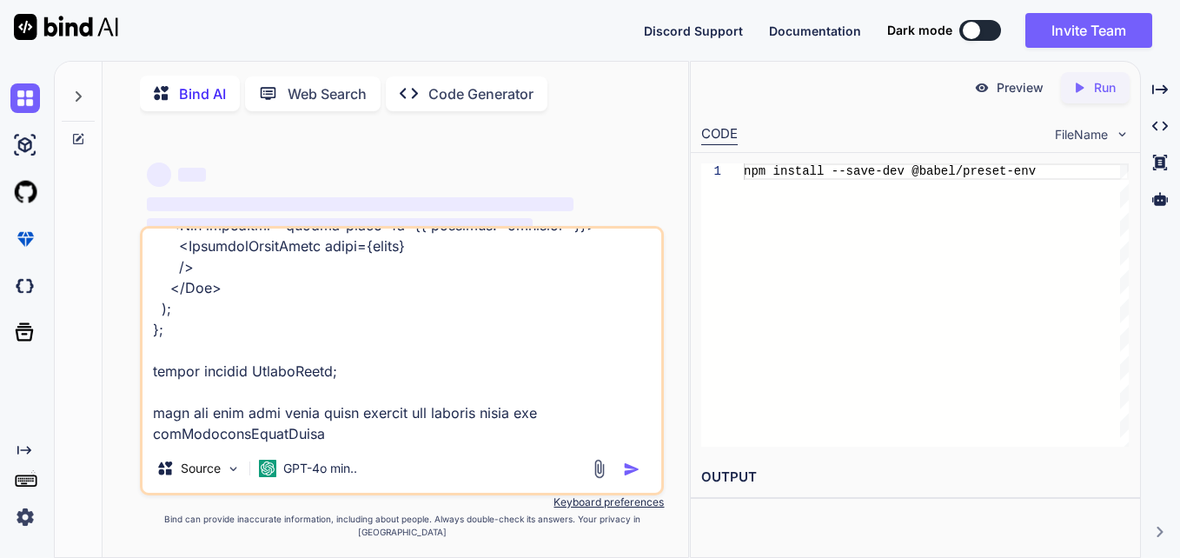
type textarea "x"
type textarea "import React, { useState } from "react"; import { Box, Typography } from "@mui/…"
type textarea "x"
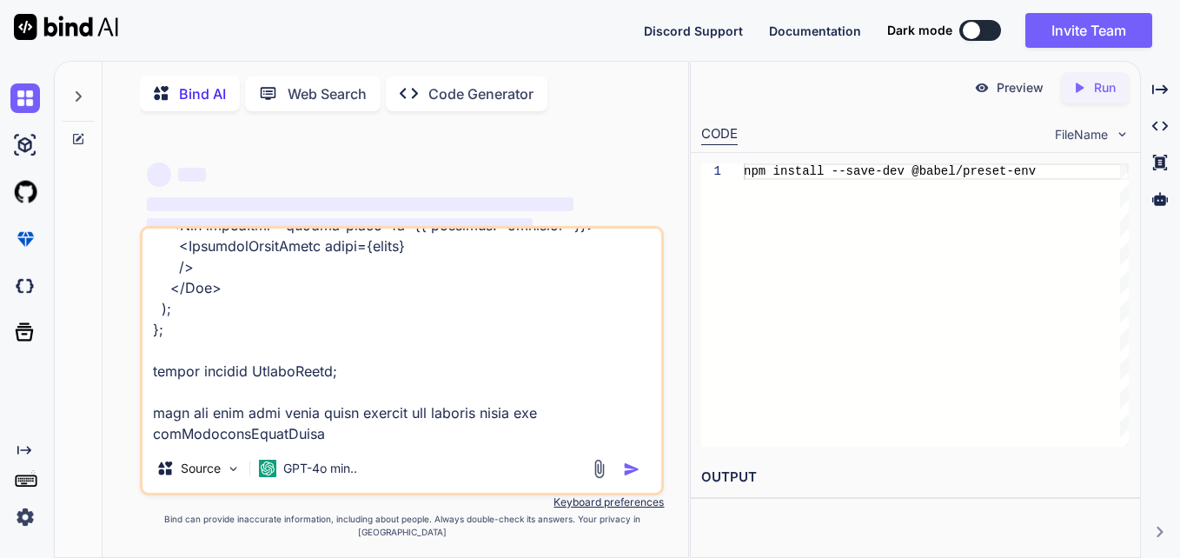
type textarea "import React, { useState } from "react"; import { Box, Typography } from "@mui/…"
click at [377, 412] on textarea at bounding box center [401, 335] width 519 height 215
type textarea "x"
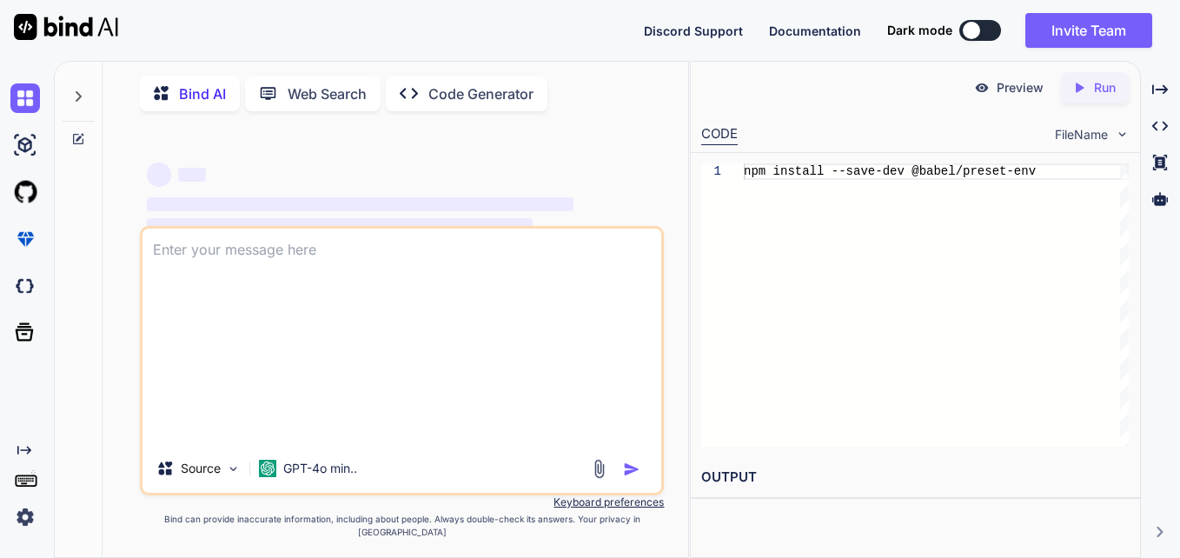
scroll to position [0, 0]
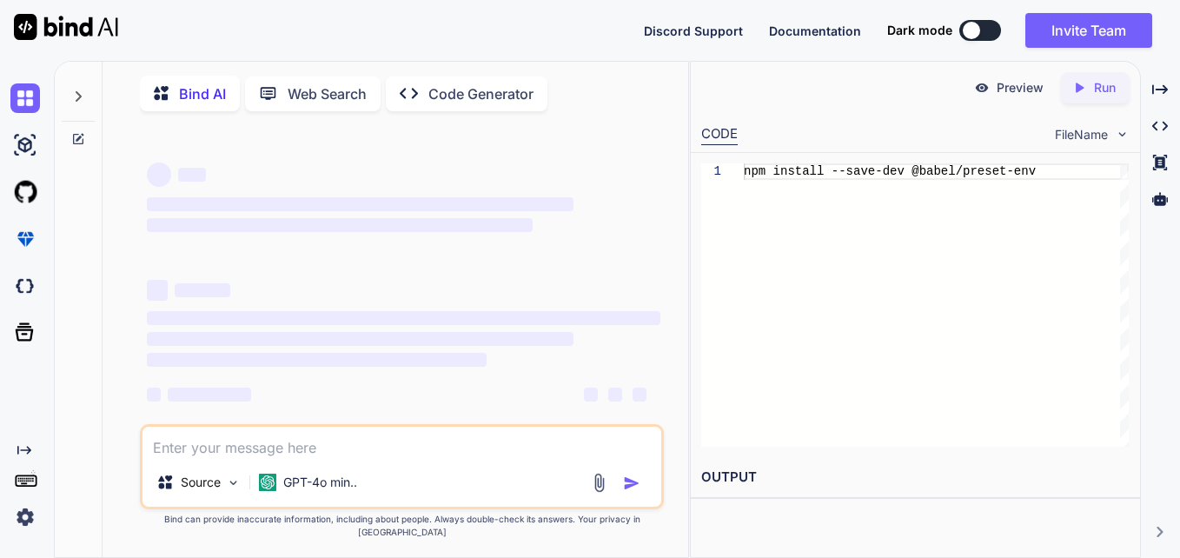
type textarea "x"
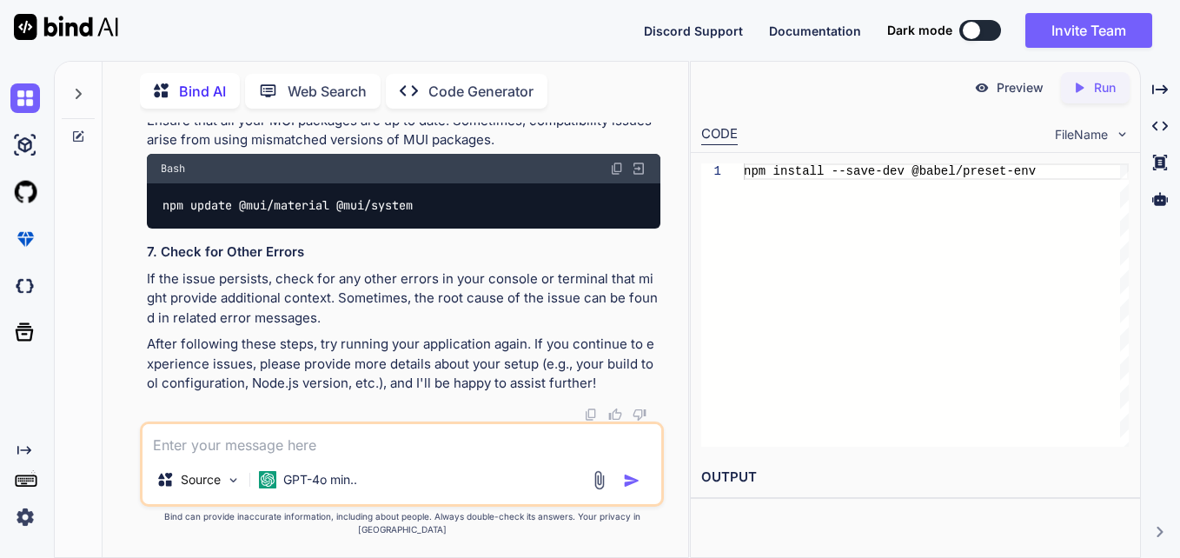
scroll to position [6843, 0]
click at [237, 445] on textarea at bounding box center [401, 439] width 519 height 31
paste textarea "import React, { useState } from "react"; import { Box, Typography } from "@mui/…"
type textarea "x"
type textarea "import React, { useState } from "react"; import { Box, Typography } from "@mui/…"
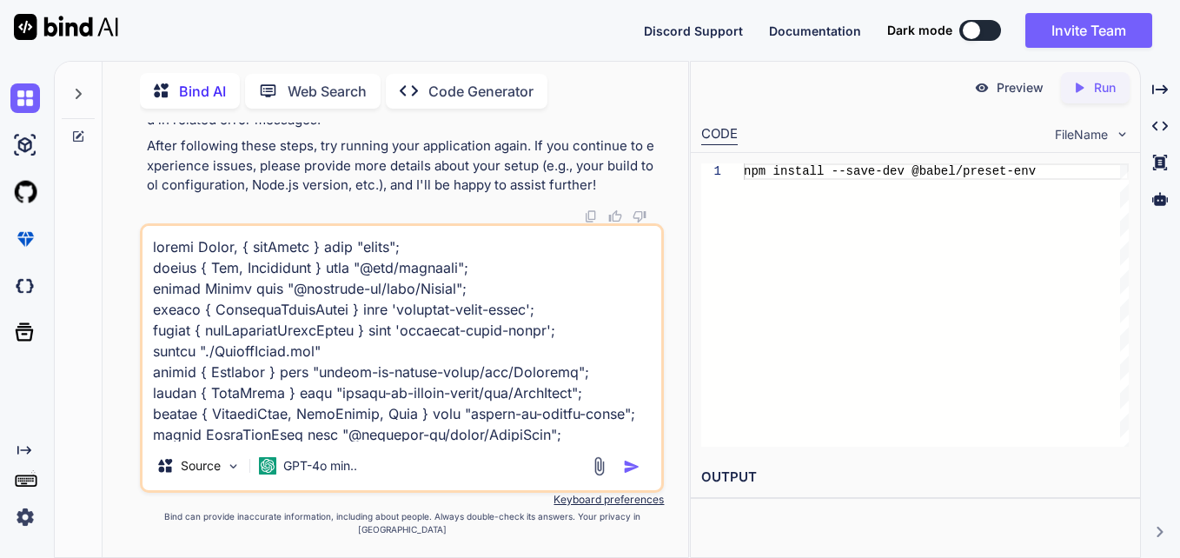
scroll to position [2545, 0]
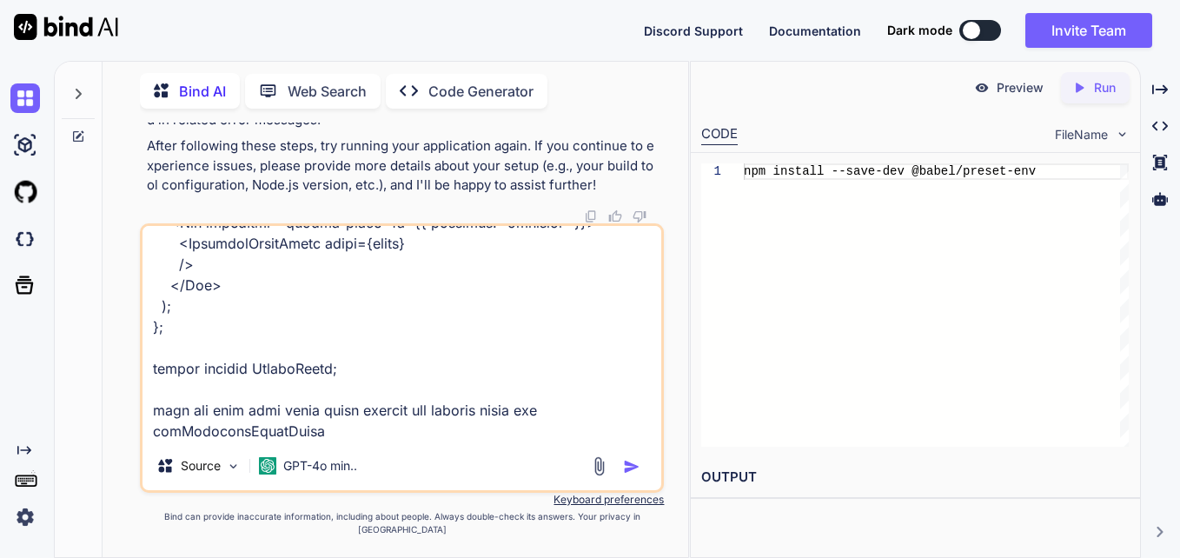
type textarea "x"
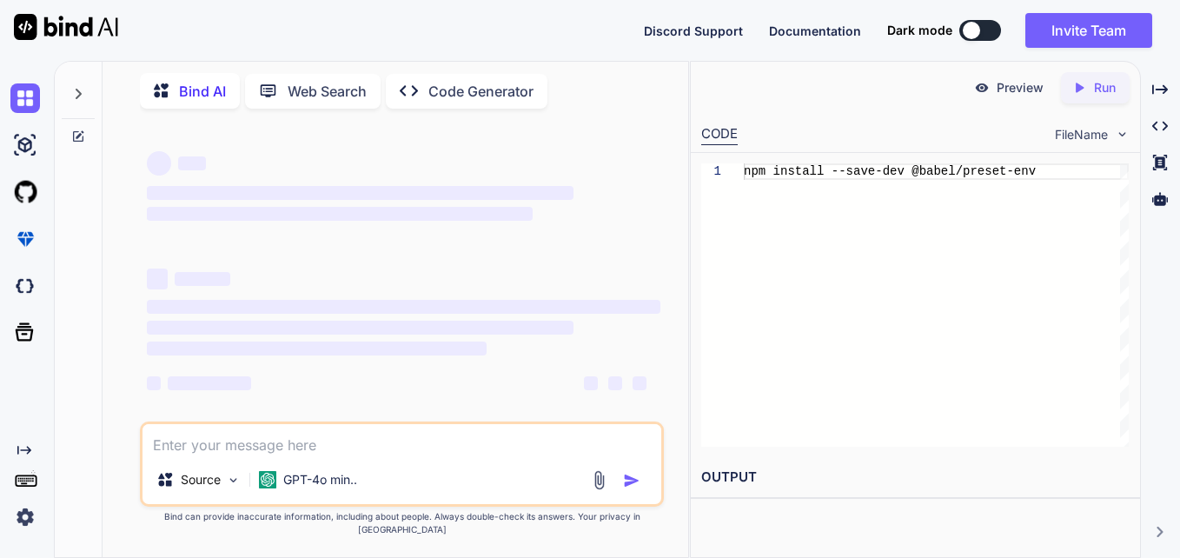
scroll to position [0, 0]
click at [441, 84] on p "Code Generator" at bounding box center [480, 91] width 105 height 21
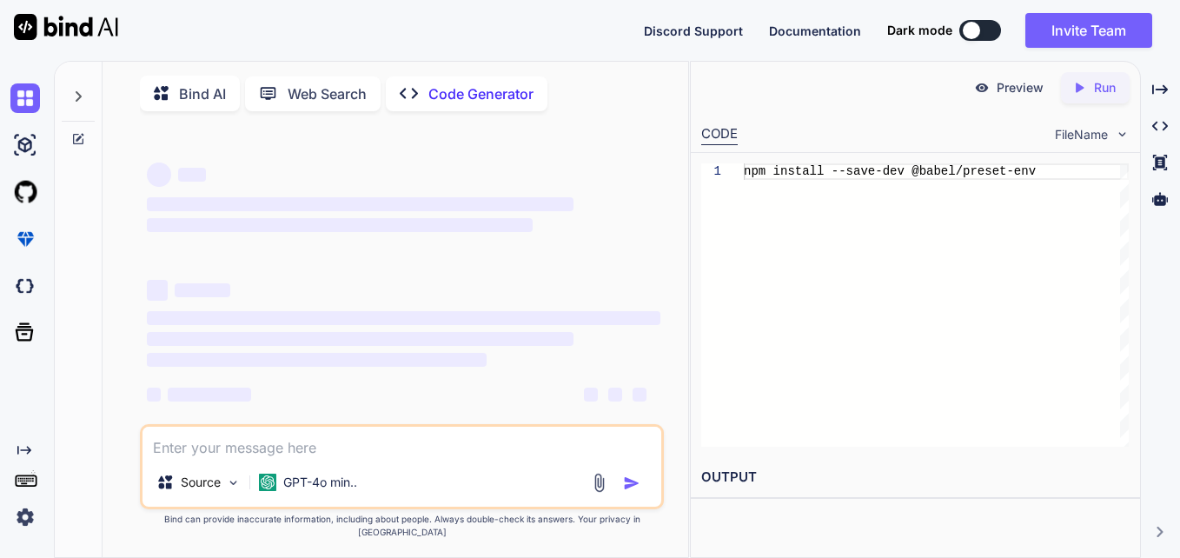
click at [347, 458] on textarea at bounding box center [401, 442] width 519 height 31
click at [357, 454] on textarea at bounding box center [401, 442] width 519 height 31
type textarea "x"
type textarea "import React, { useState } from "react"; import { Box, Typography } from "@mui/…"
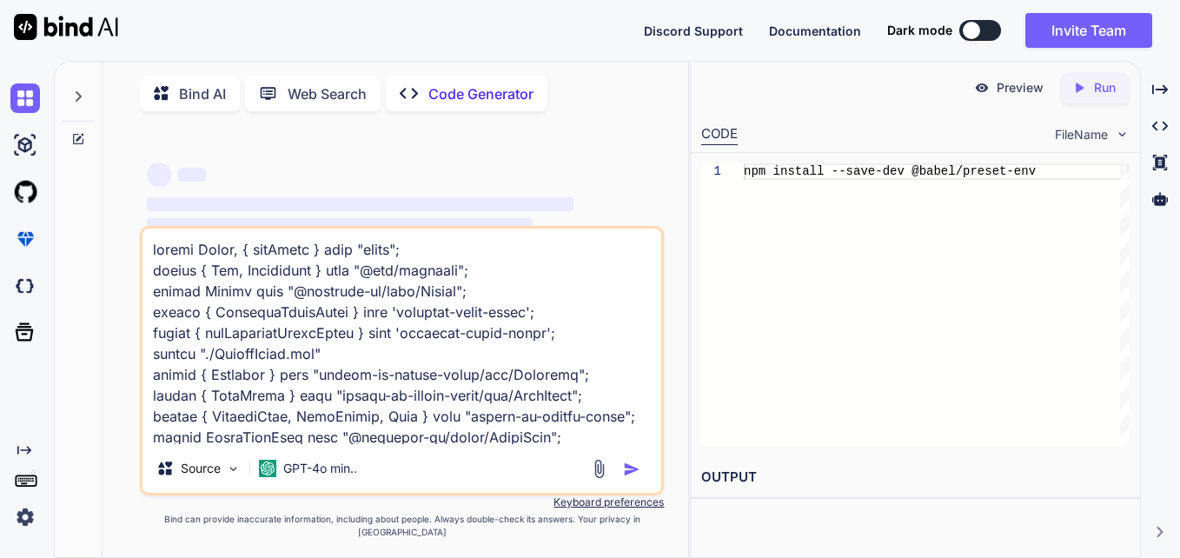
scroll to position [2545, 0]
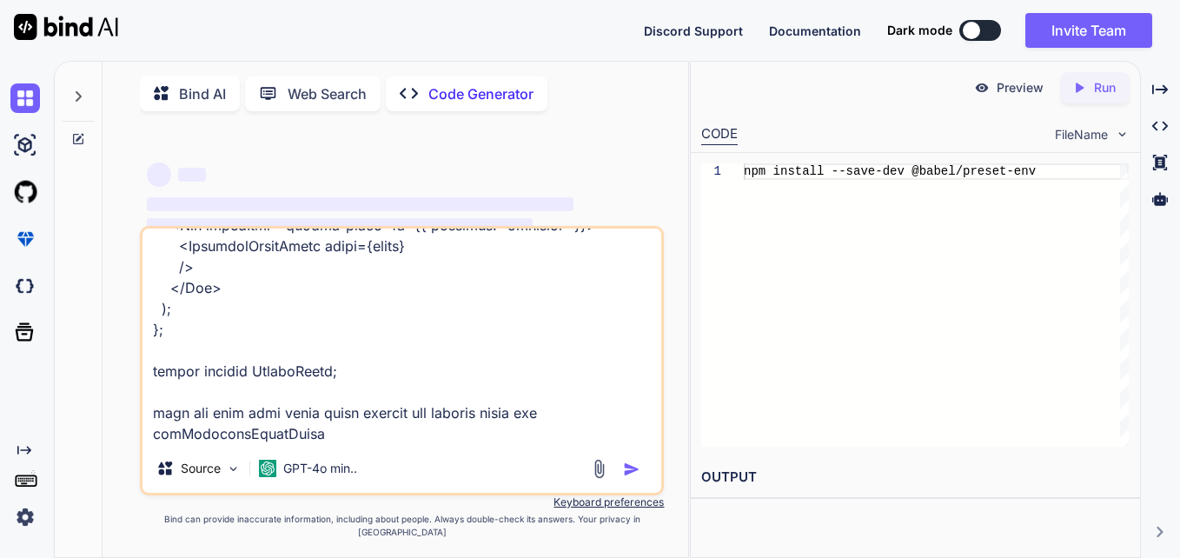
type textarea "x"
type textarea "import React, { useState } from "react"; import { Box, Typography } from "@mui/…"
type textarea "x"
type textarea "import React, { useState } from "react"; import { Box, Typography } from "@mui/…"
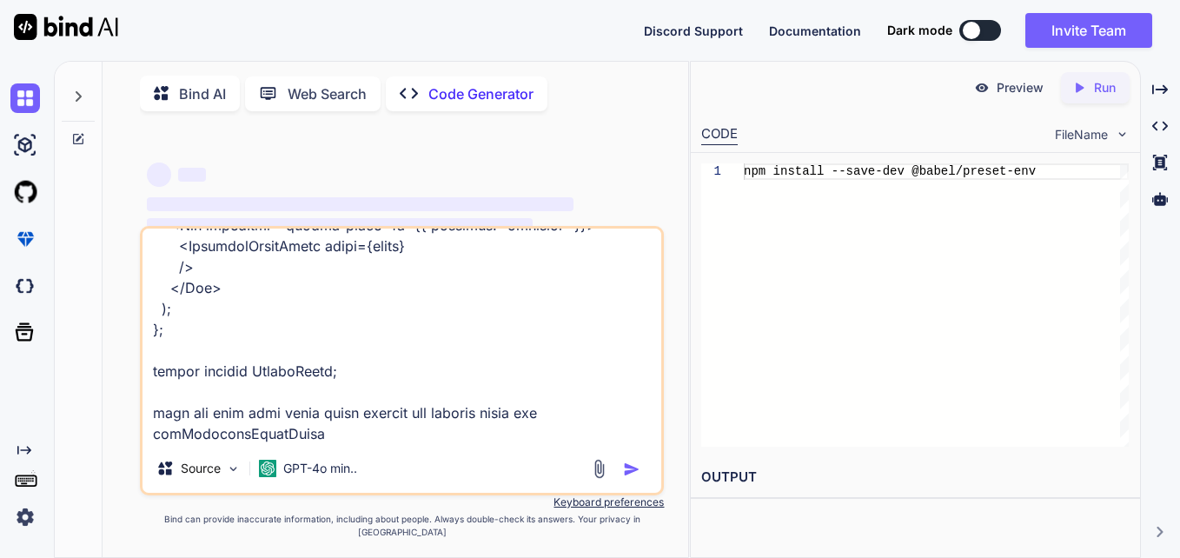
click at [198, 97] on p "Bind AI" at bounding box center [202, 93] width 47 height 21
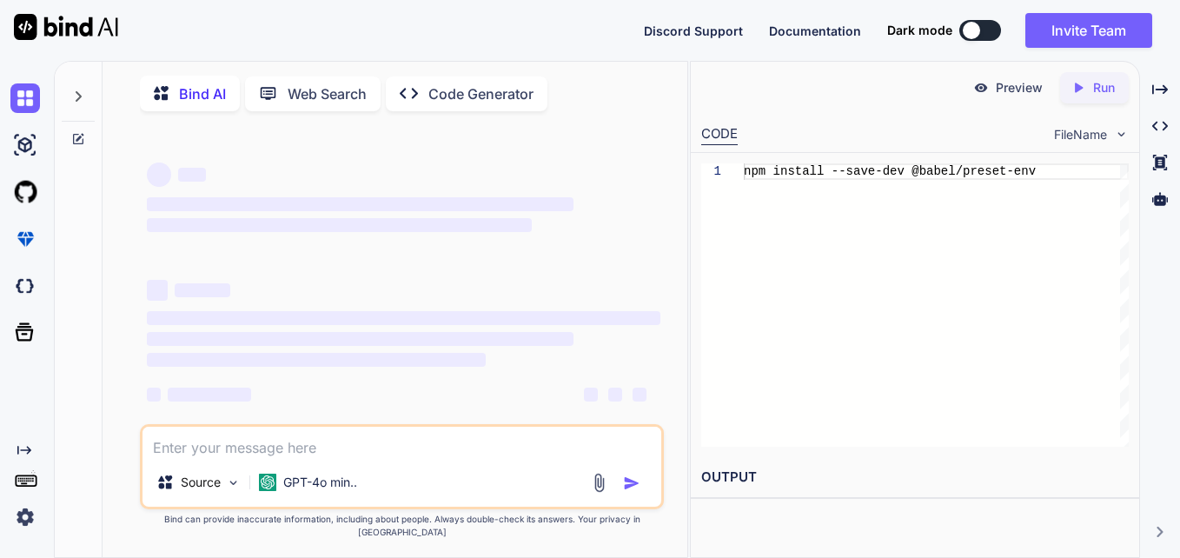
drag, startPoint x: 689, startPoint y: 339, endPoint x: 950, endPoint y: 329, distance: 261.7
click at [950, 329] on div "Bind AI Web Search Created with Pixso. Code Generator ‌ ‌ ‌ ‌ ‌ ‌ ‌ ‌ ‌ ‌ ‌ ‌ ‌…" at bounding box center [617, 309] width 1126 height 497
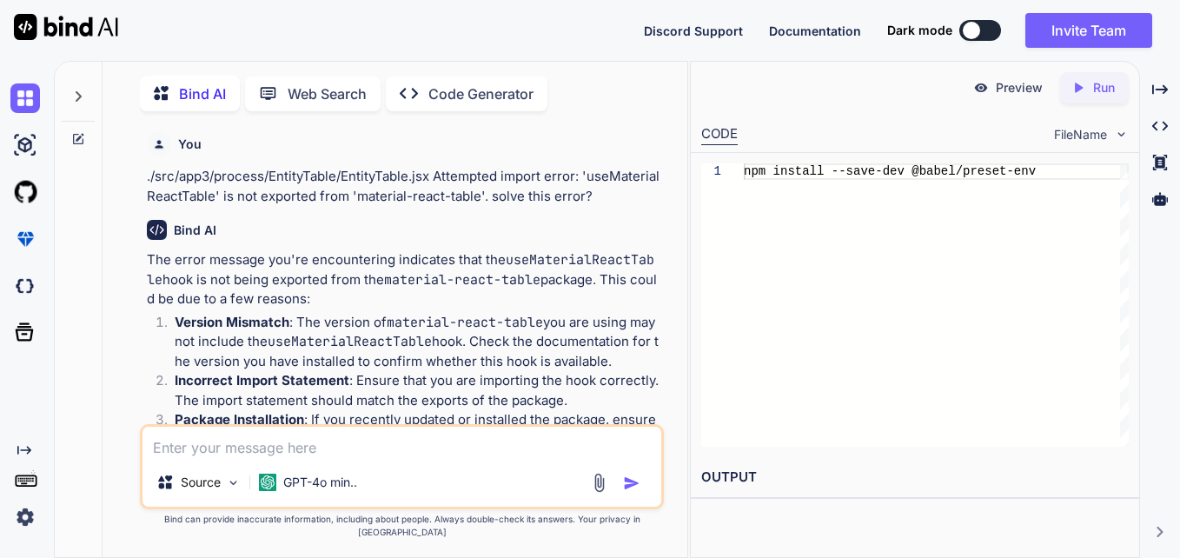
click at [1003, 94] on p "Preview" at bounding box center [1019, 87] width 47 height 17
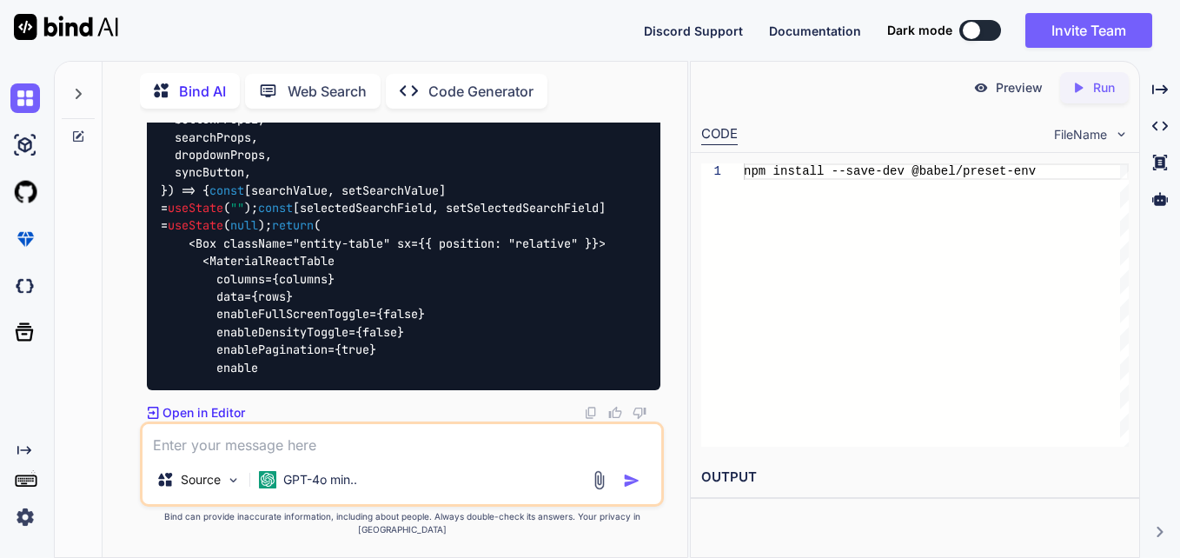
scroll to position [8662, 0]
type textarea "x"
click at [288, 455] on textarea at bounding box center [401, 439] width 519 height 31
type textarea "x"
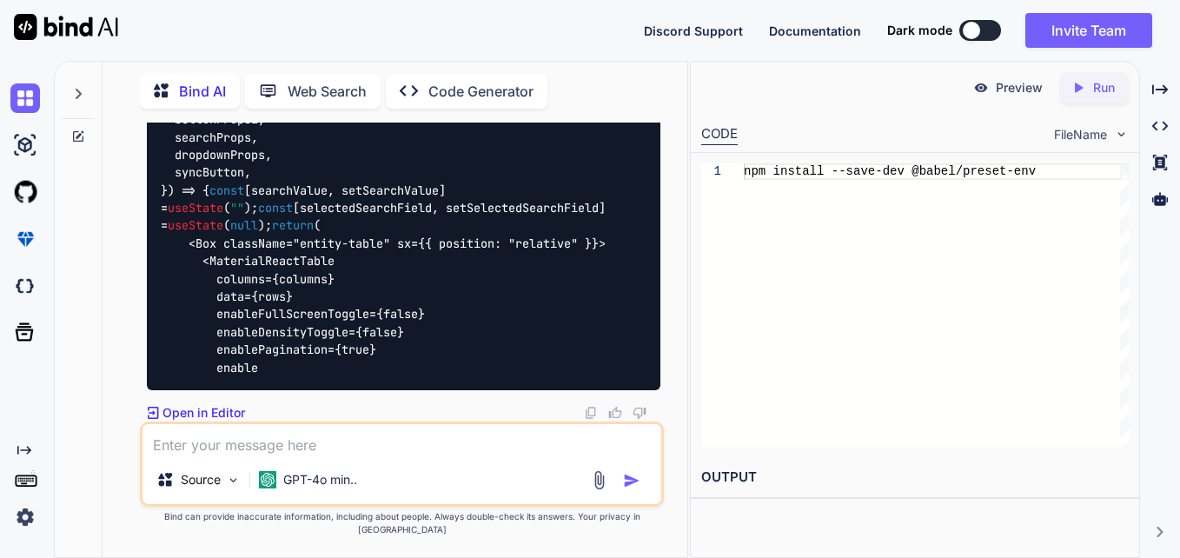
type textarea "x"
type textarea "c"
type textarea "x"
type textarea "co"
type textarea "x"
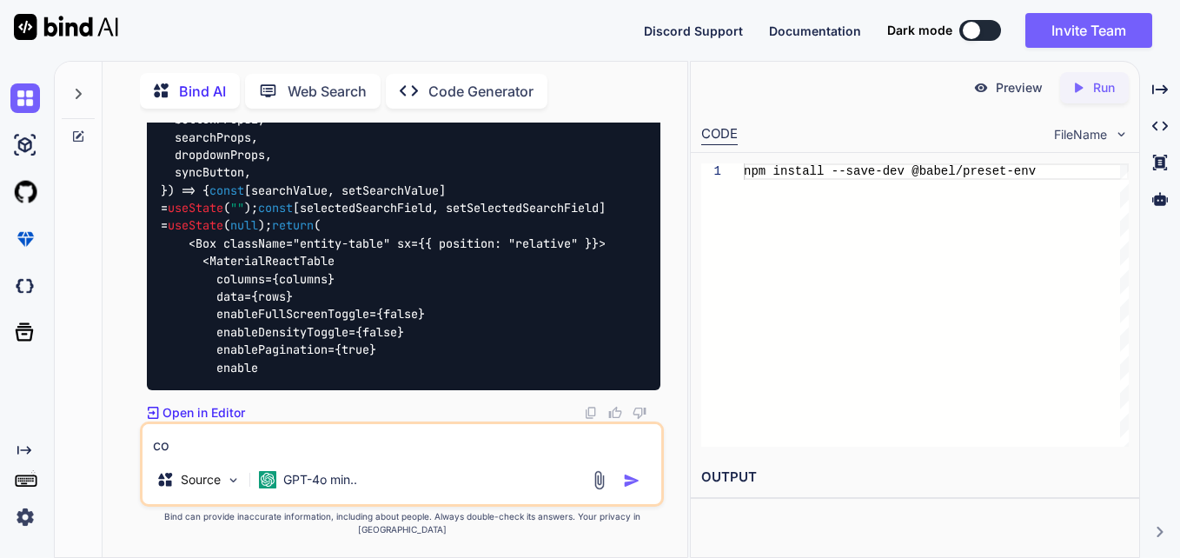
type textarea "con"
type textarea "x"
type textarea "cont"
type textarea "x"
type textarea "conti"
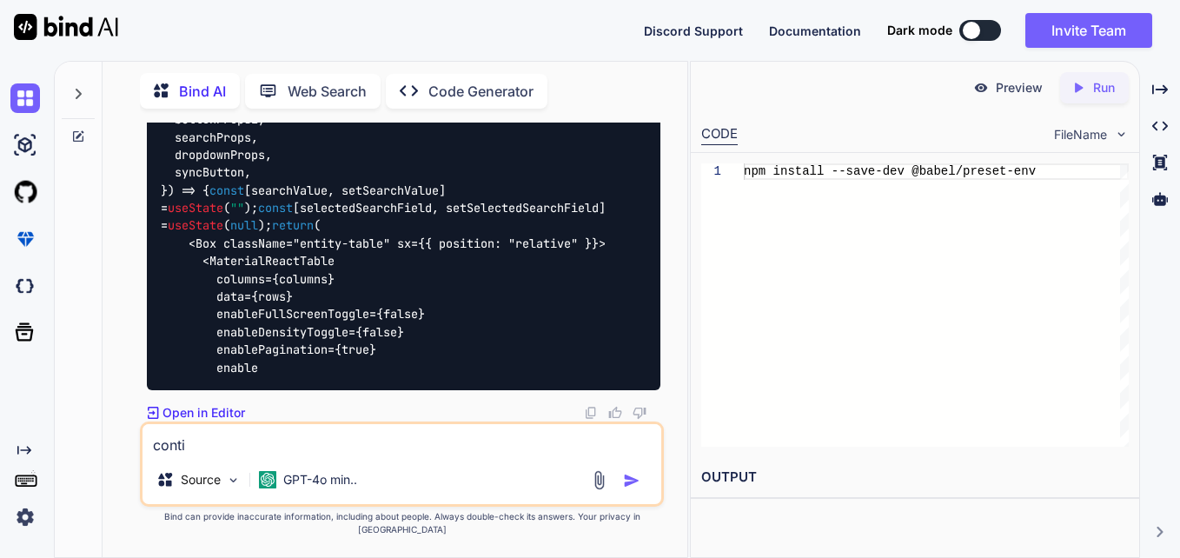
type textarea "x"
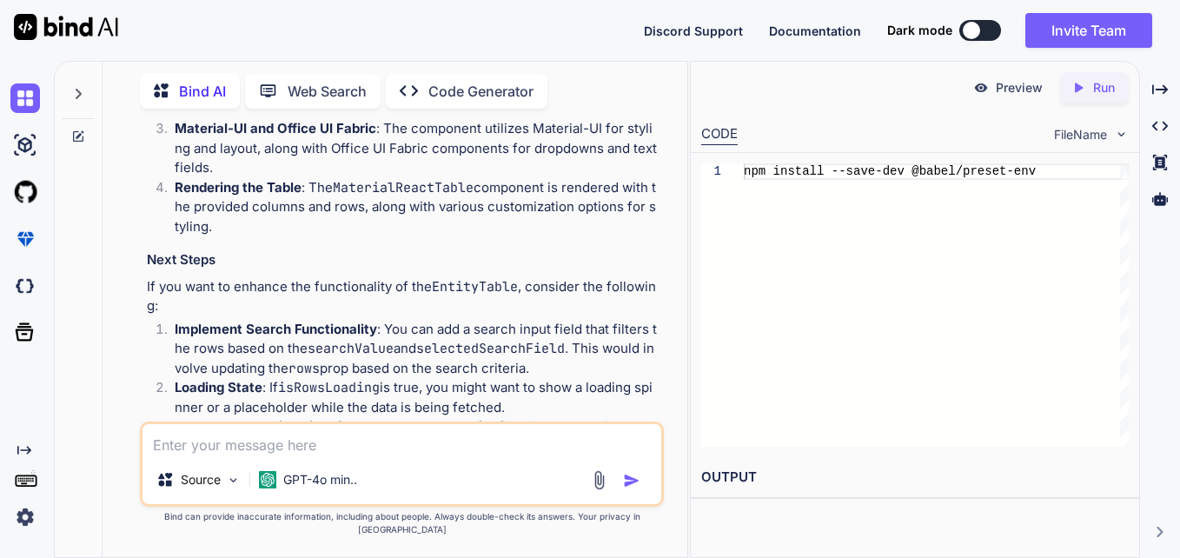
scroll to position [9016, 0]
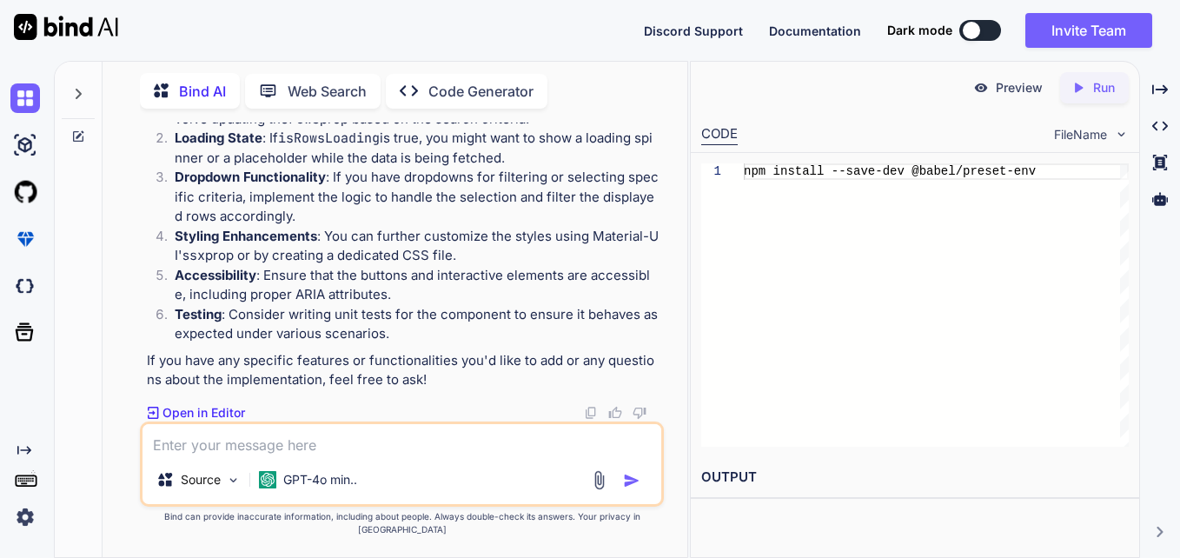
scroll to position [9711, 0]
click at [351, 452] on textarea at bounding box center [401, 439] width 519 height 31
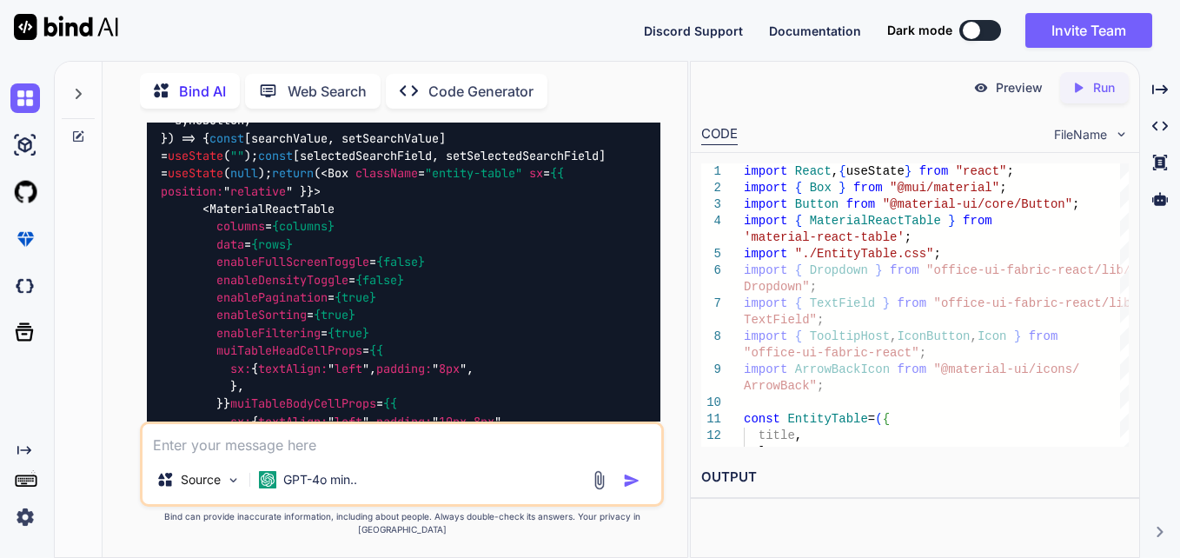
scroll to position [10177, 0]
